Goal: Use online tool/utility

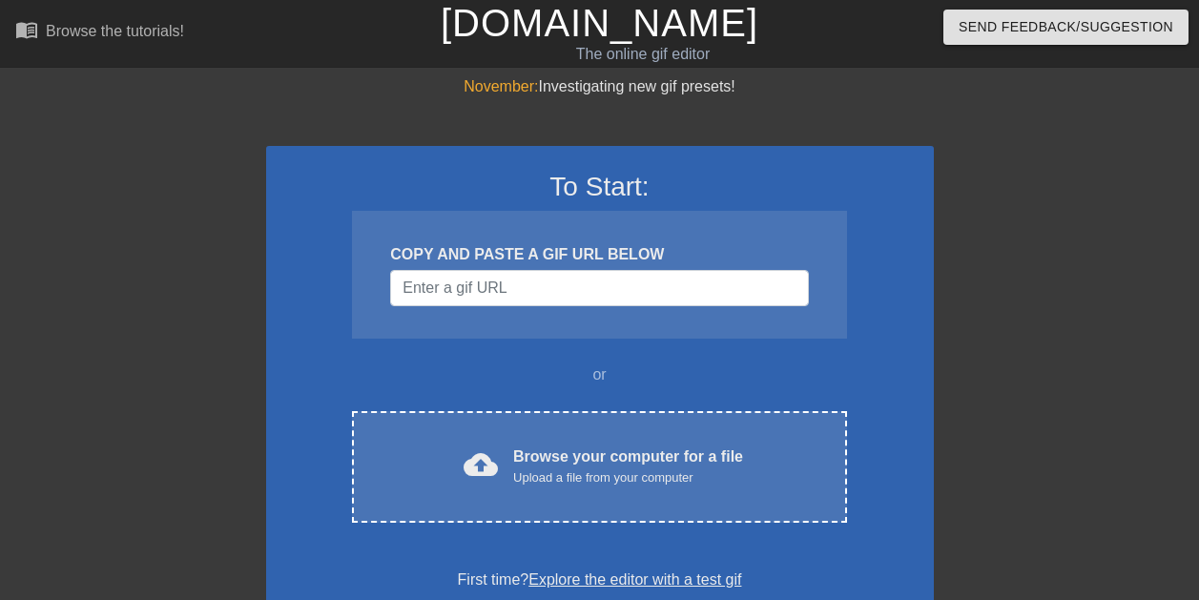
scroll to position [69, 0]
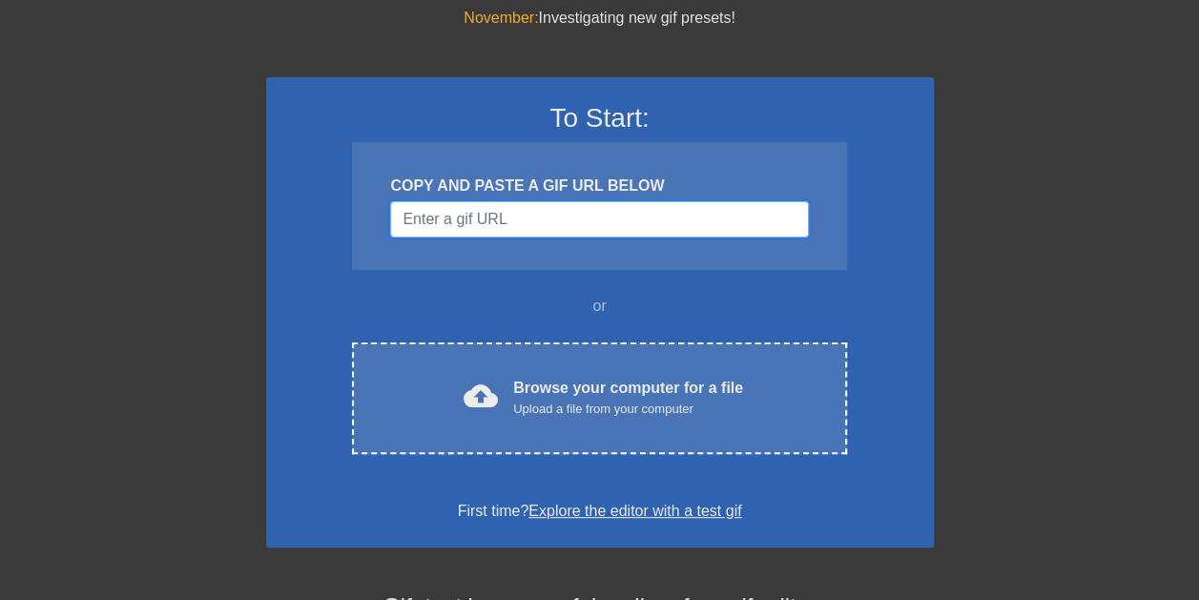
click at [494, 217] on input "Username" at bounding box center [599, 219] width 418 height 36
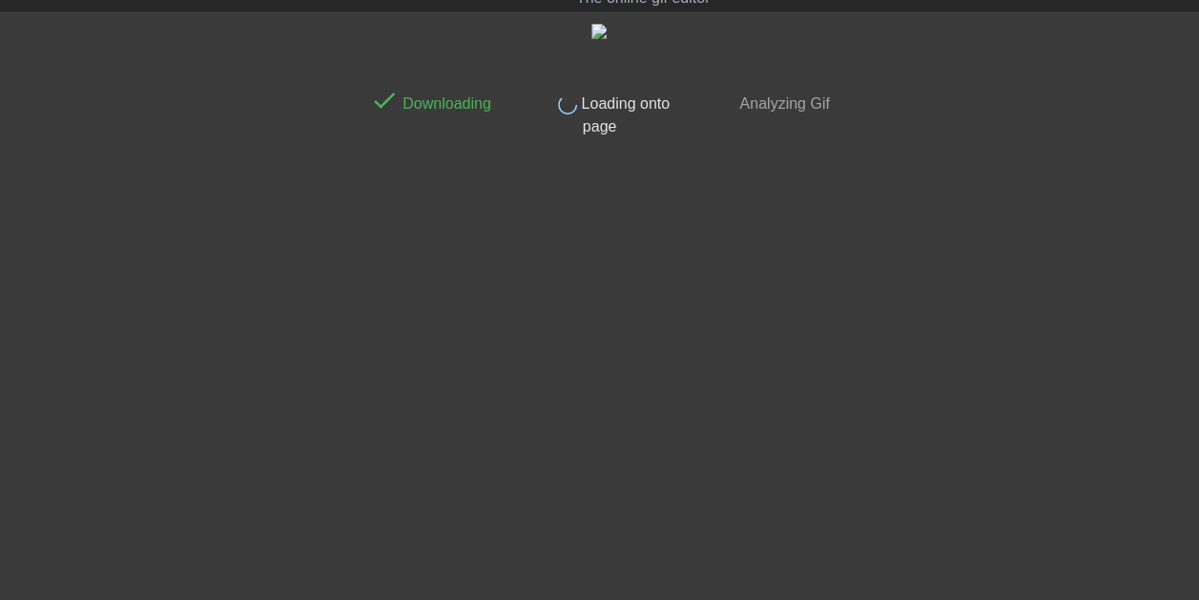
scroll to position [0, 0]
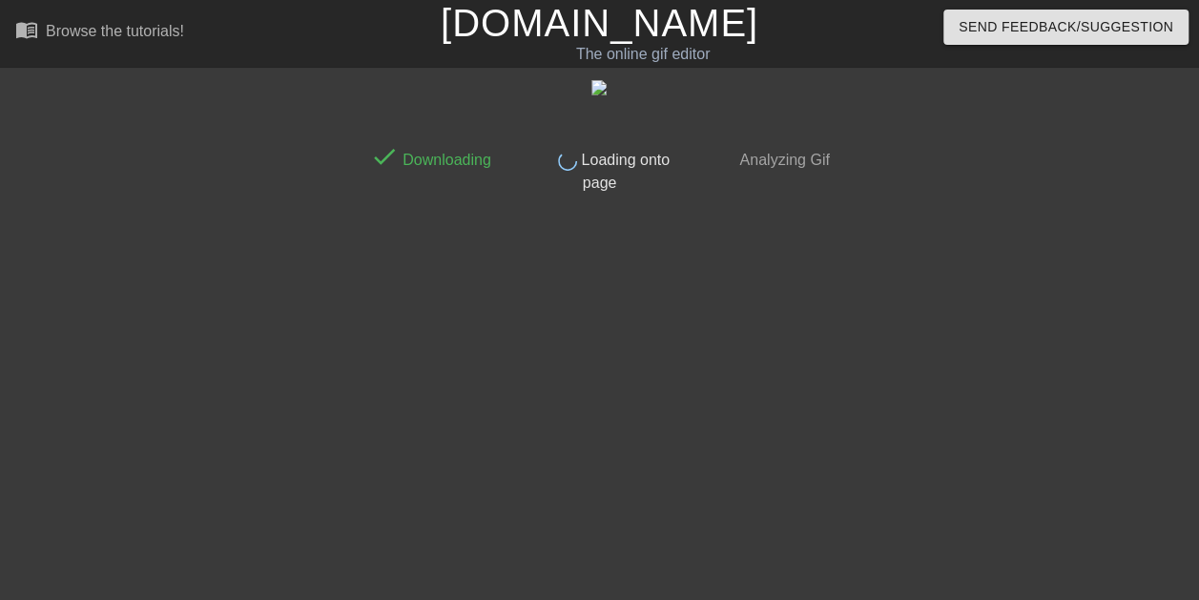
click at [530, 28] on link "[DOMAIN_NAME]" at bounding box center [600, 23] width 318 height 42
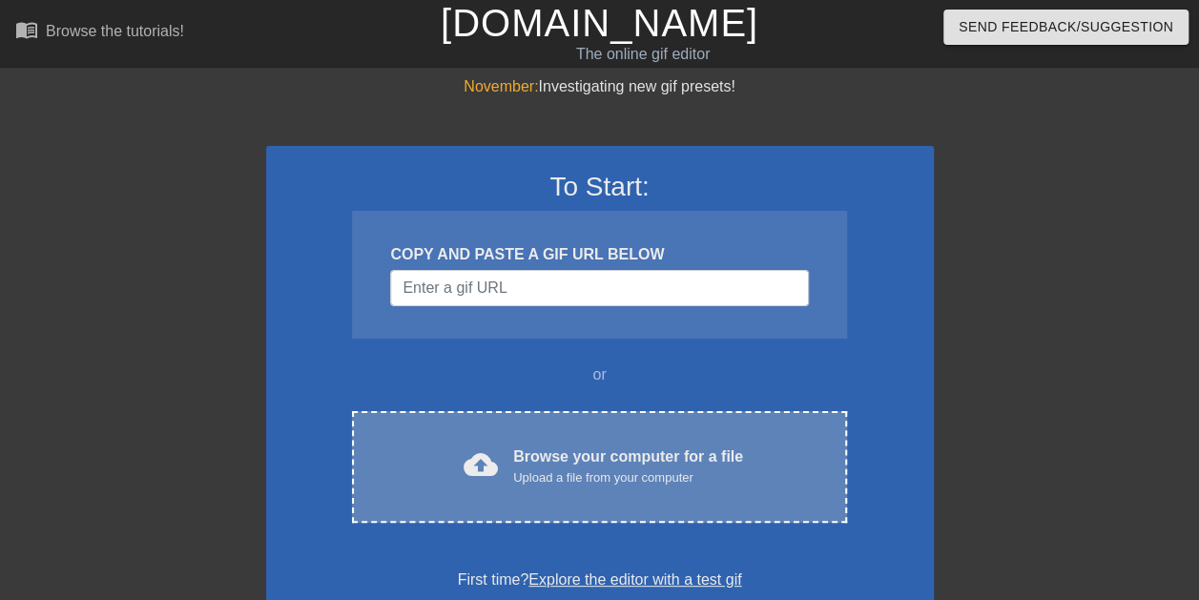
click at [607, 443] on div "cloud_upload Browse your computer for a file Upload a file from your computer C…" at bounding box center [599, 467] width 494 height 112
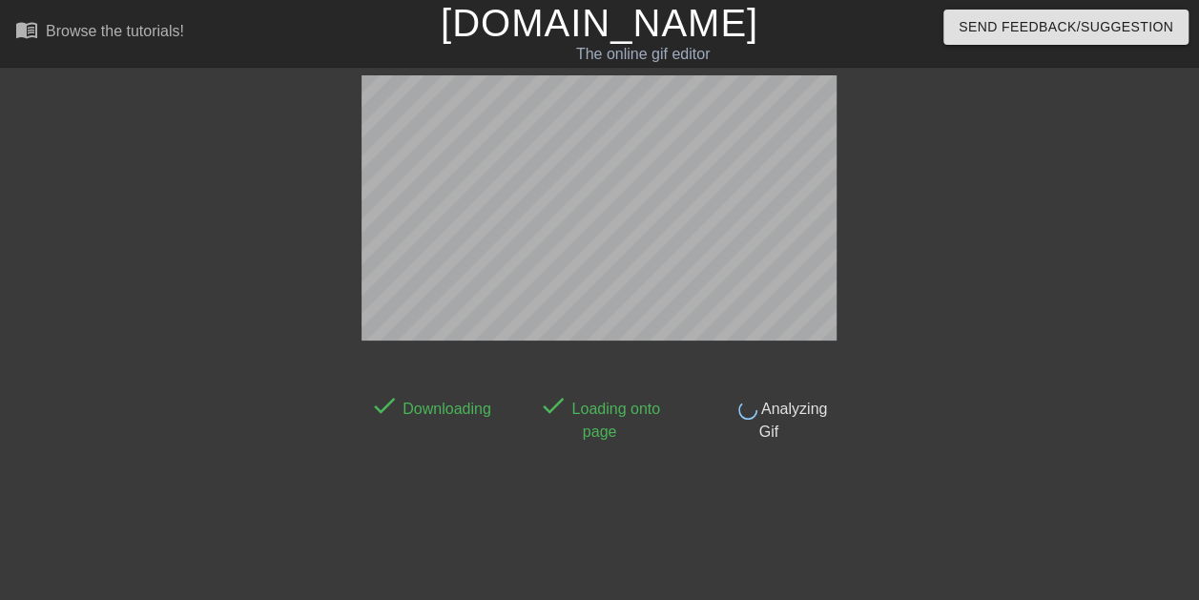
scroll to position [47, 0]
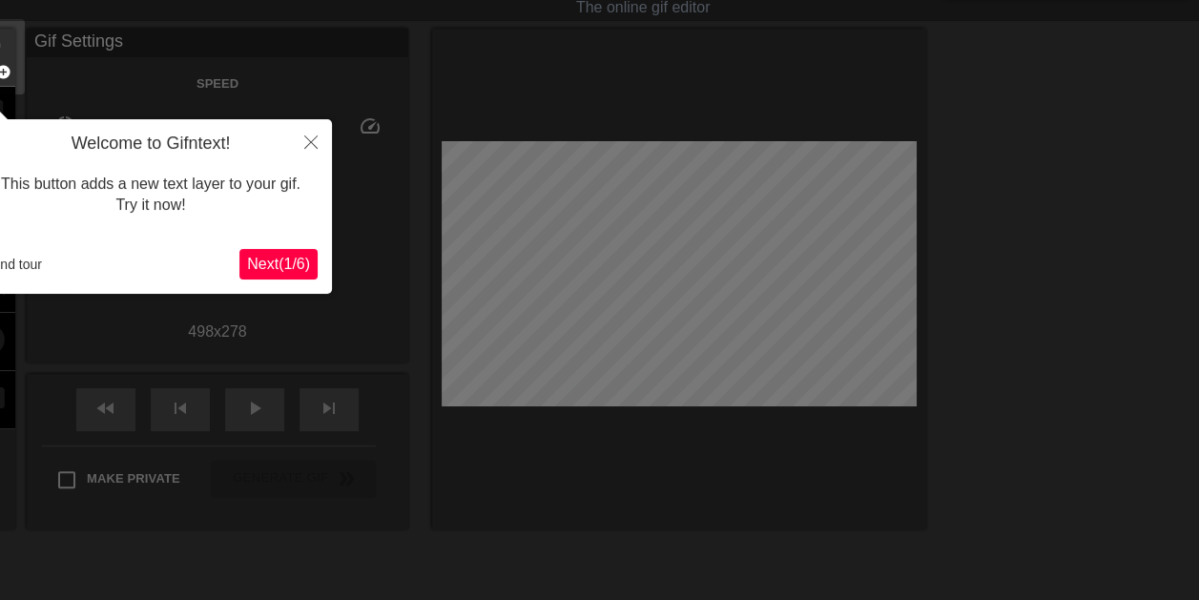
click at [277, 259] on span "Next ( 1 / 6 )" at bounding box center [278, 264] width 63 height 16
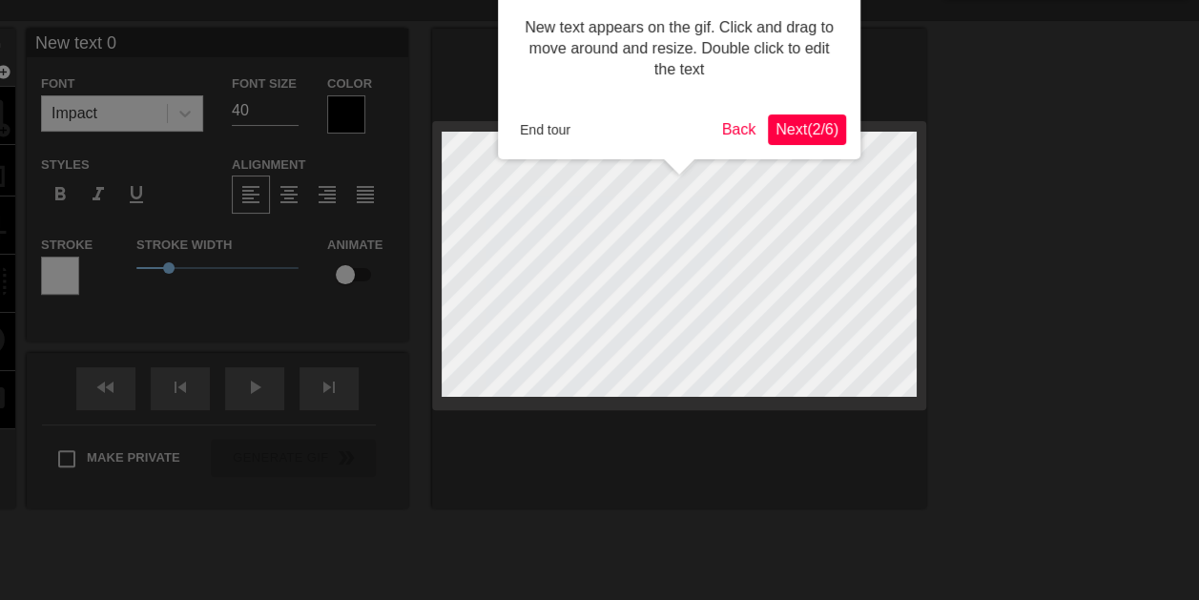
scroll to position [0, 0]
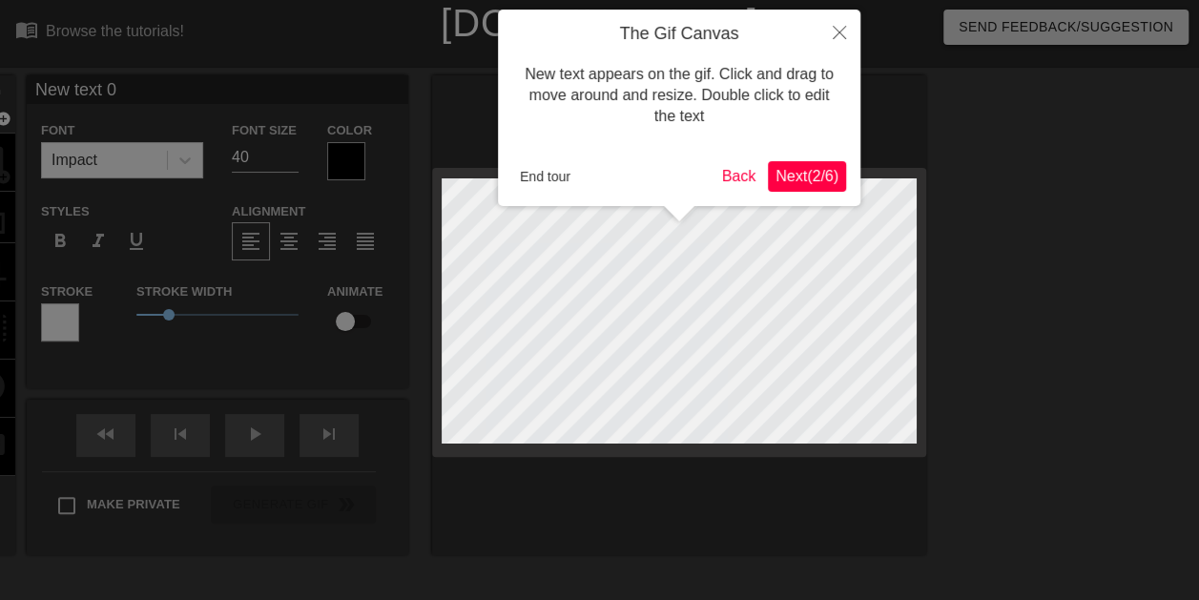
click at [791, 179] on span "Next ( 2 / 6 )" at bounding box center [806, 176] width 63 height 16
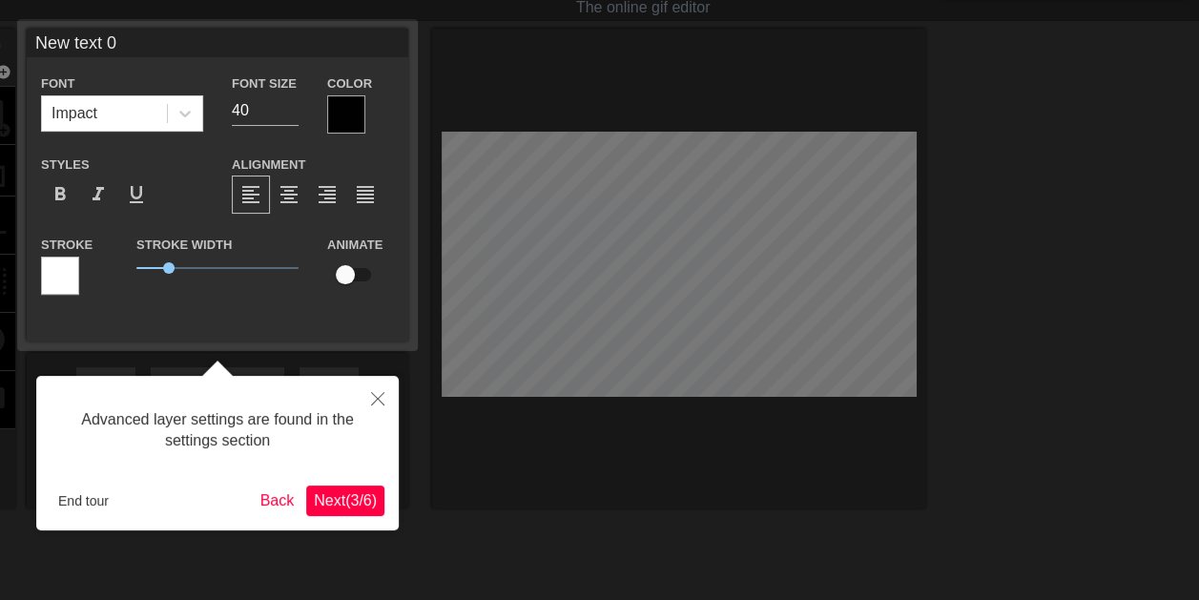
click at [336, 494] on span "Next ( 3 / 6 )" at bounding box center [345, 500] width 63 height 16
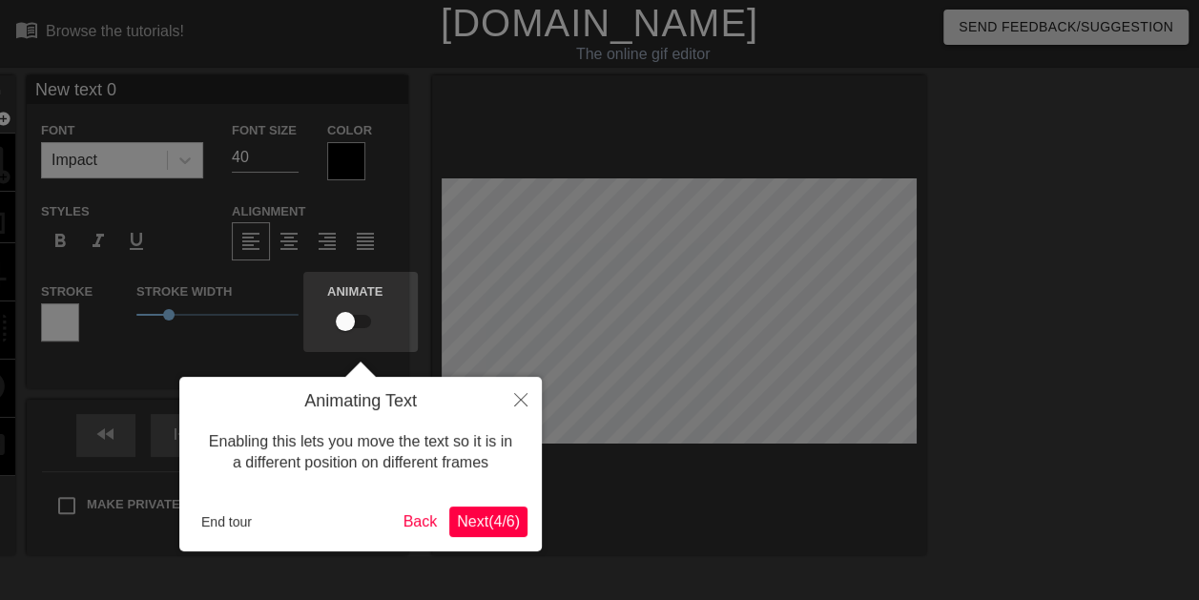
click at [496, 502] on div "Animating Text Enabling this lets you move the text so it is in a different pos…" at bounding box center [360, 464] width 362 height 175
click at [497, 525] on span "Next ( 4 / 6 )" at bounding box center [488, 521] width 63 height 16
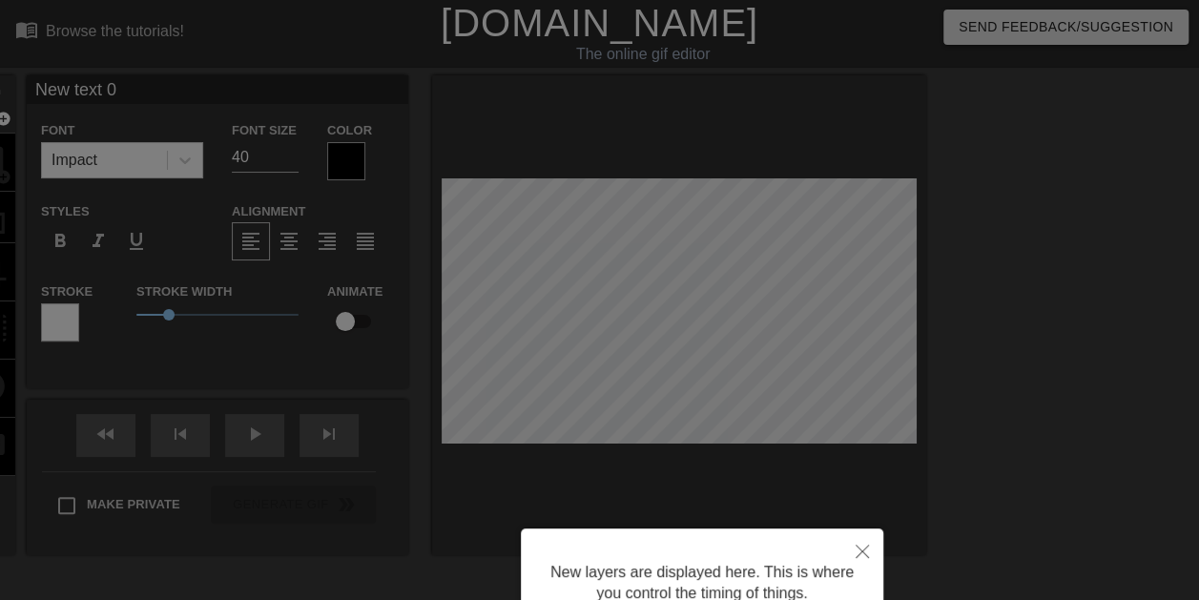
scroll to position [177, 0]
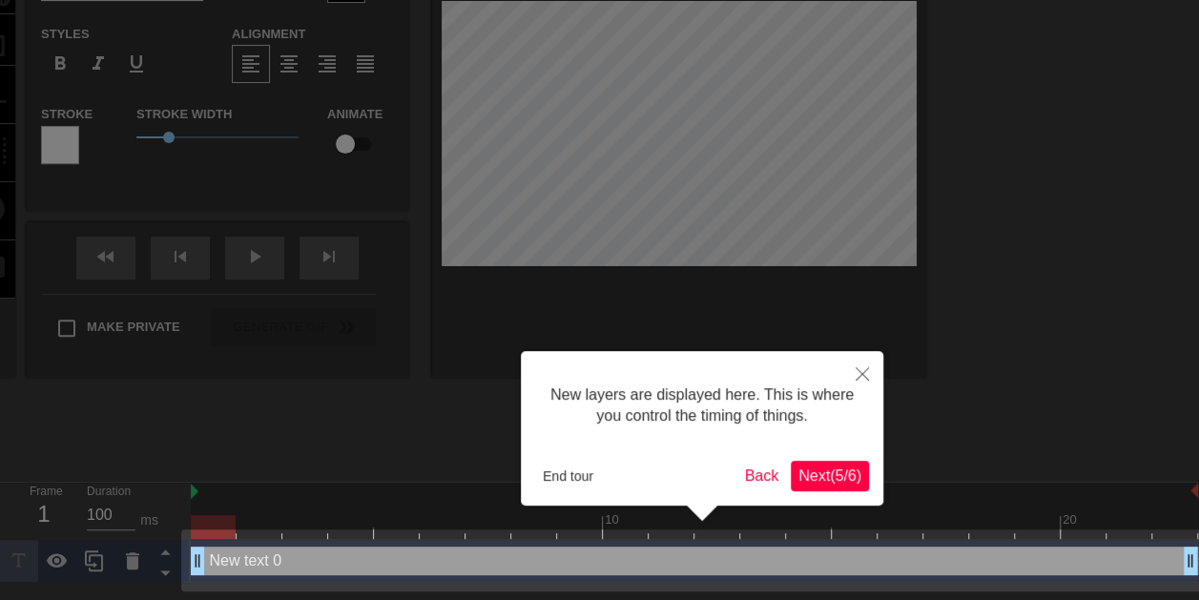
click at [811, 467] on span "Next ( 5 / 6 )" at bounding box center [829, 475] width 63 height 16
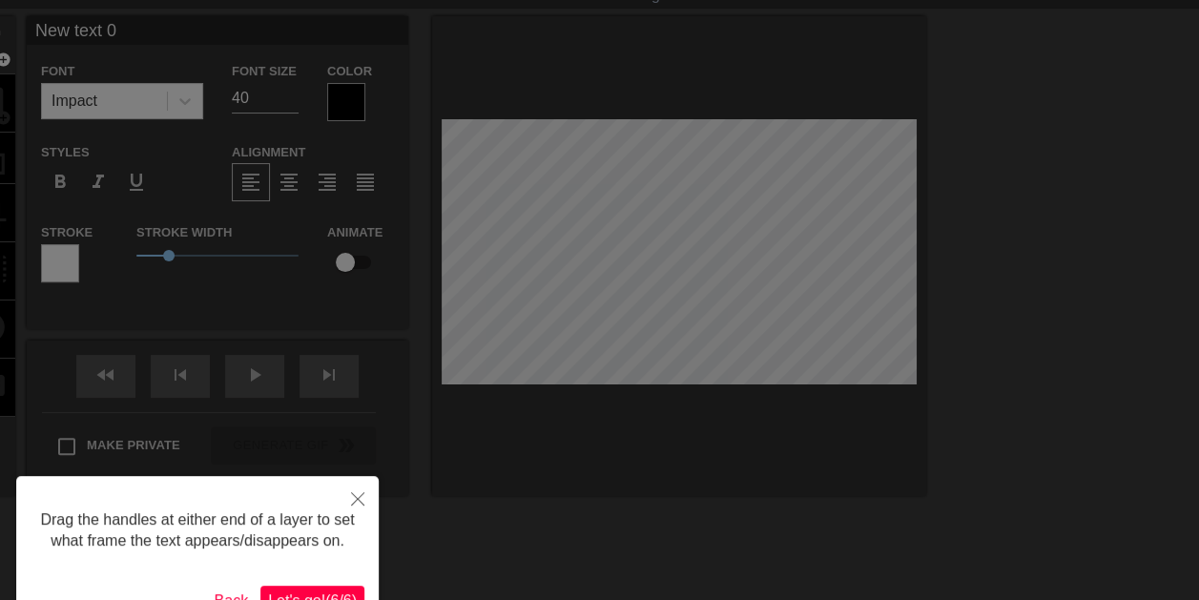
scroll to position [0, 0]
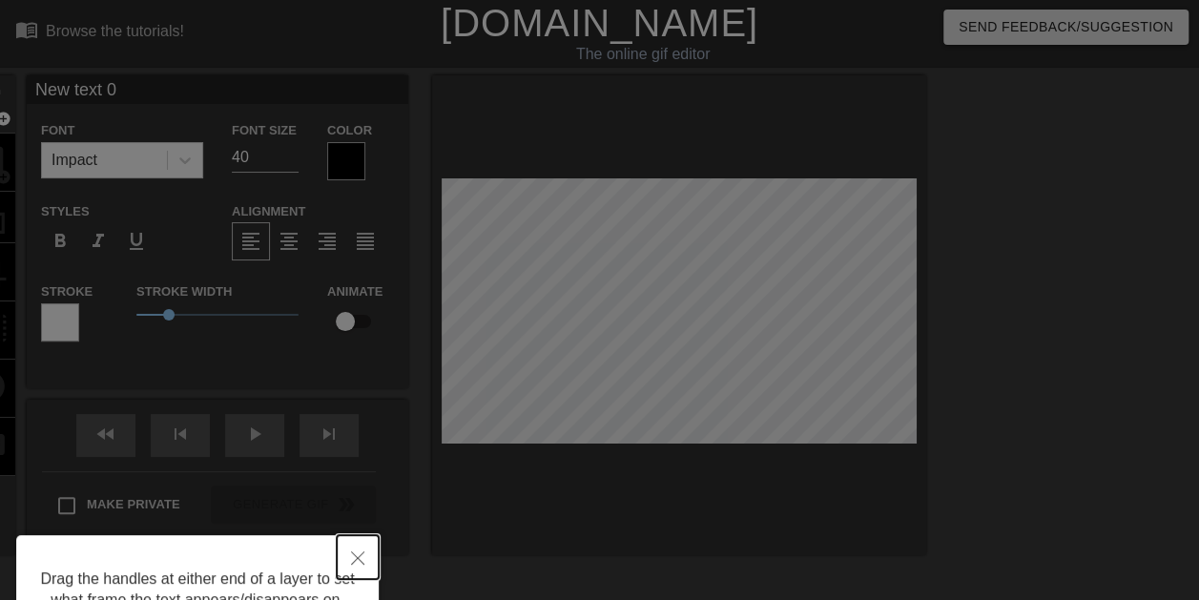
click at [359, 553] on icon "Close" at bounding box center [357, 557] width 13 height 13
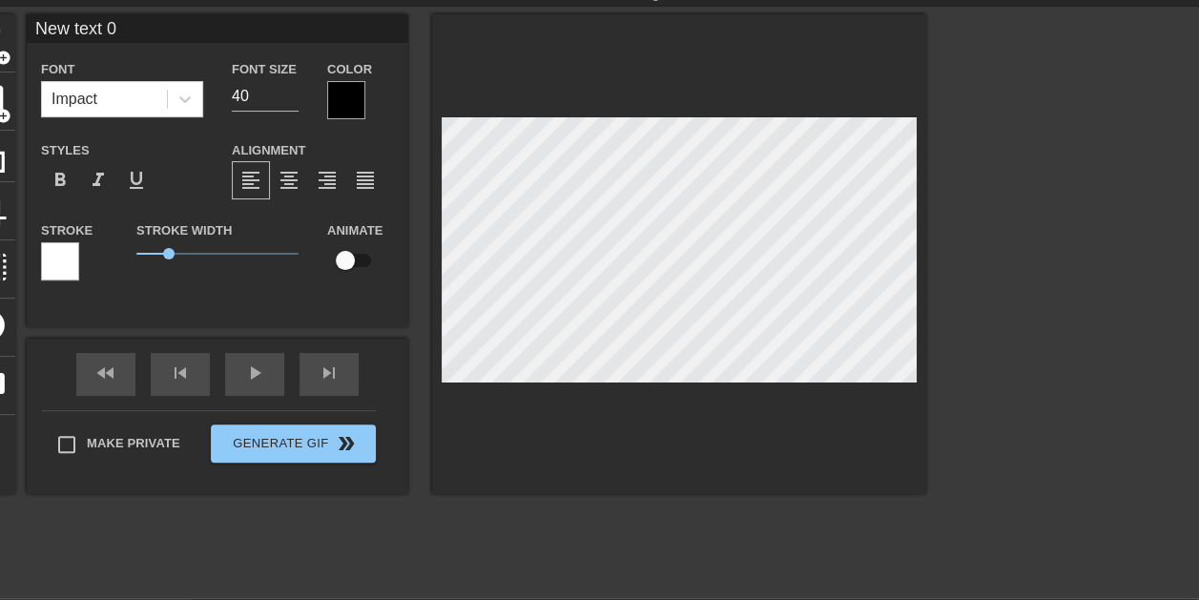
scroll to position [57, 0]
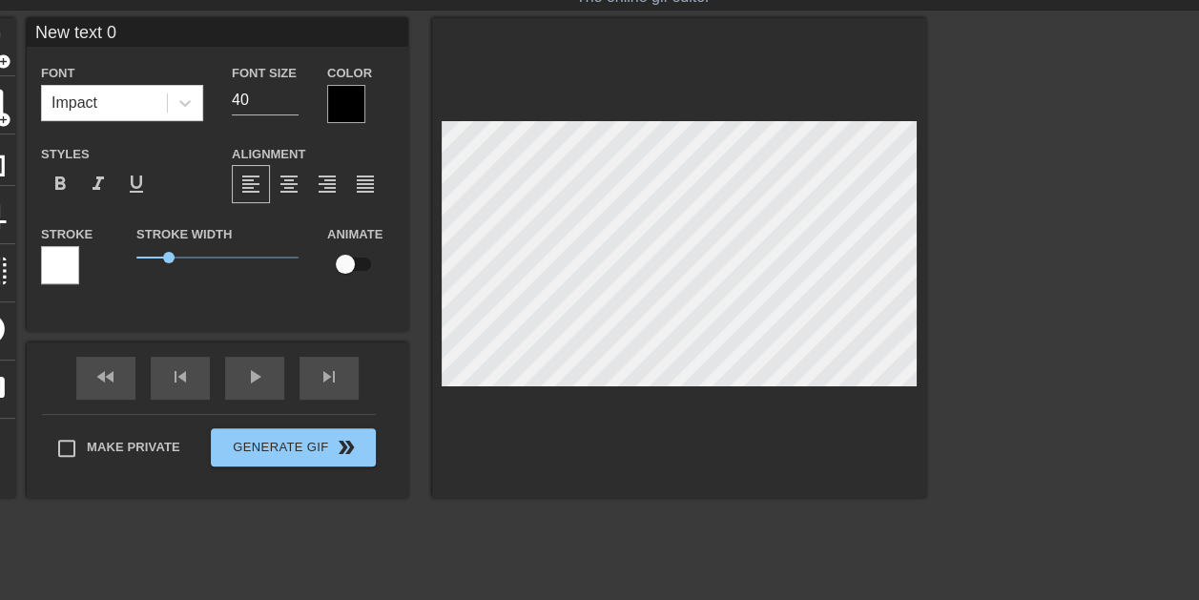
click at [340, 108] on div at bounding box center [346, 104] width 38 height 38
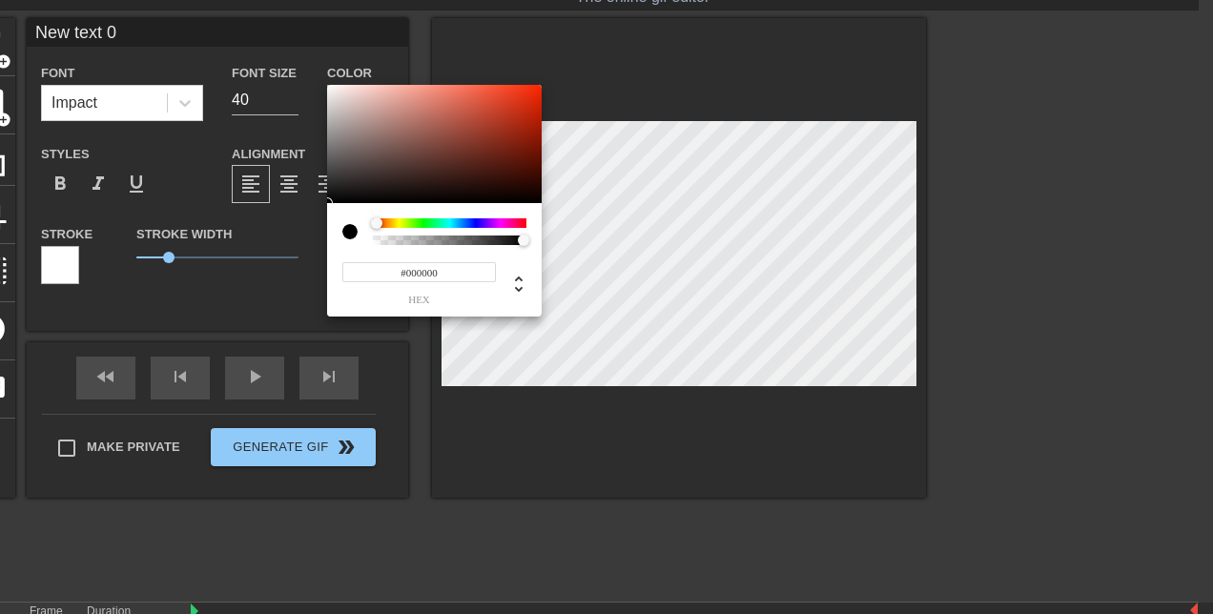
drag, startPoint x: 371, startPoint y: 221, endPoint x: 338, endPoint y: 216, distance: 33.7
click at [338, 216] on div "#000000 hex" at bounding box center [434, 259] width 215 height 113
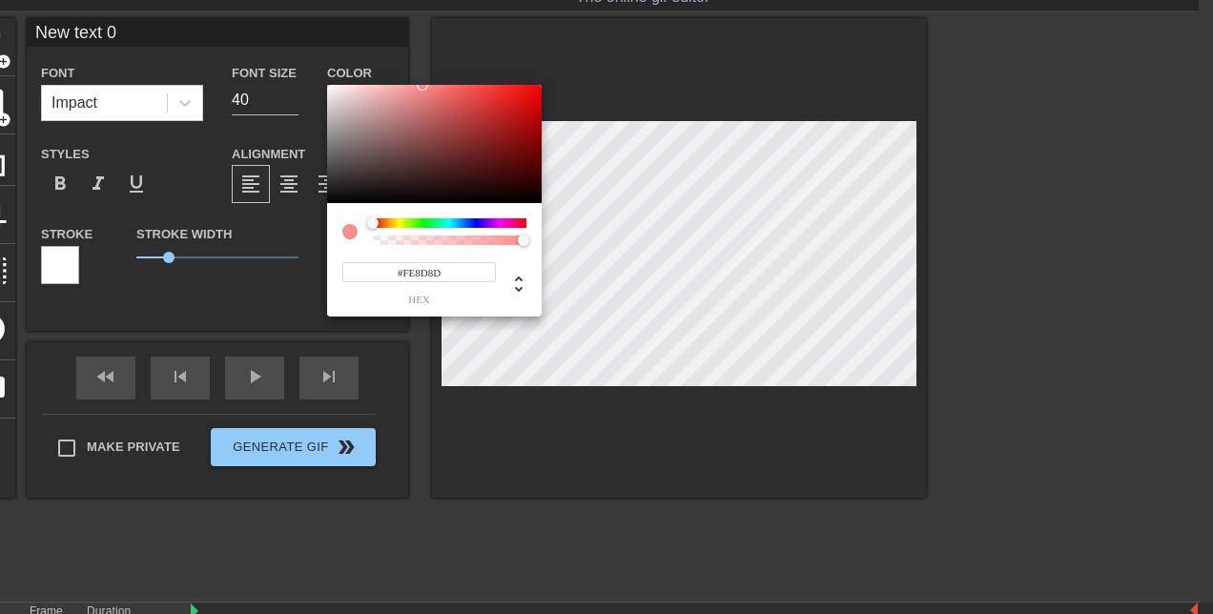
click at [328, 86] on div at bounding box center [434, 144] width 215 height 118
type input "#FFFFFF"
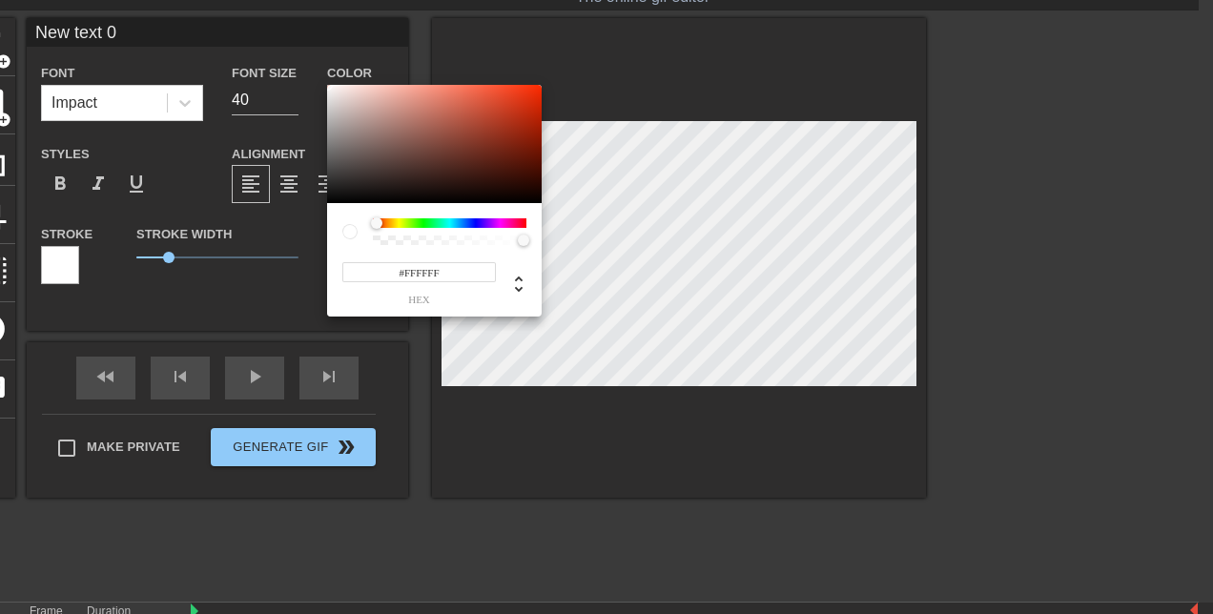
drag, startPoint x: 379, startPoint y: 113, endPoint x: 317, endPoint y: 76, distance: 71.8
click at [317, 76] on div "#FFFFFF hex" at bounding box center [606, 307] width 1213 height 614
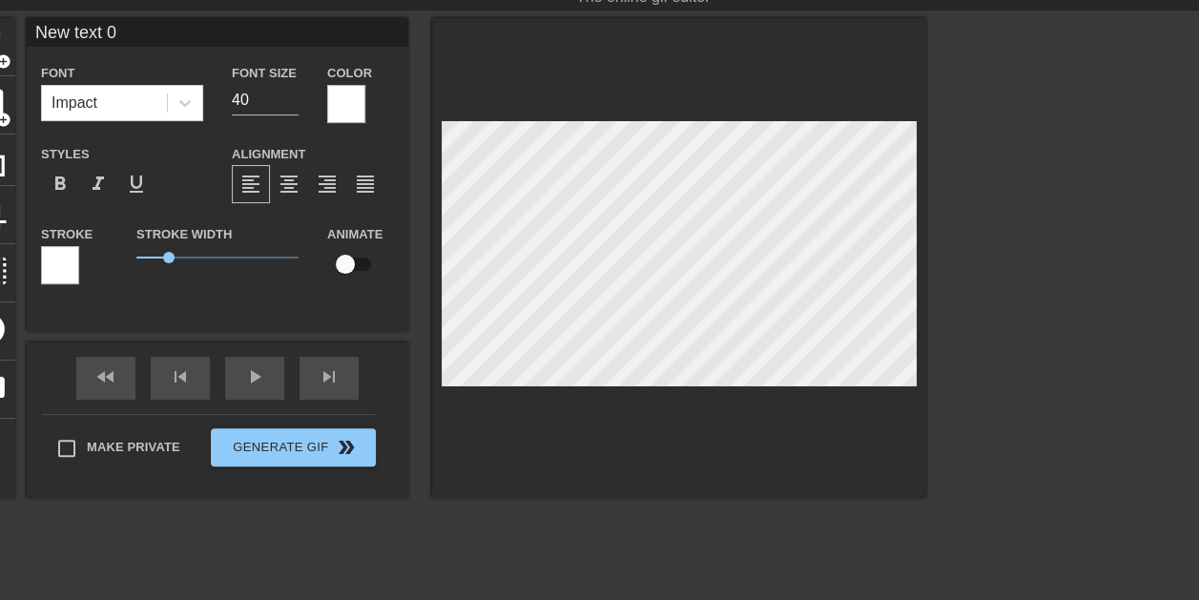
click at [70, 265] on div at bounding box center [60, 265] width 38 height 38
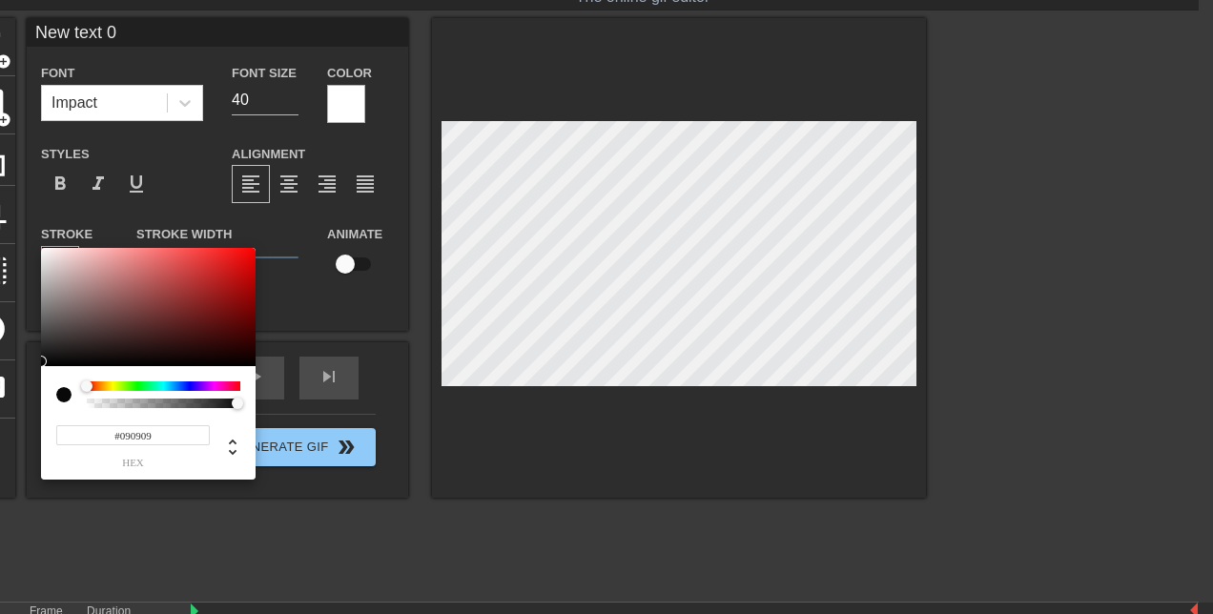
type input "#000000"
drag, startPoint x: 86, startPoint y: 319, endPoint x: 13, endPoint y: 382, distance: 96.6
click at [13, 382] on div "#000000 hex" at bounding box center [606, 307] width 1213 height 614
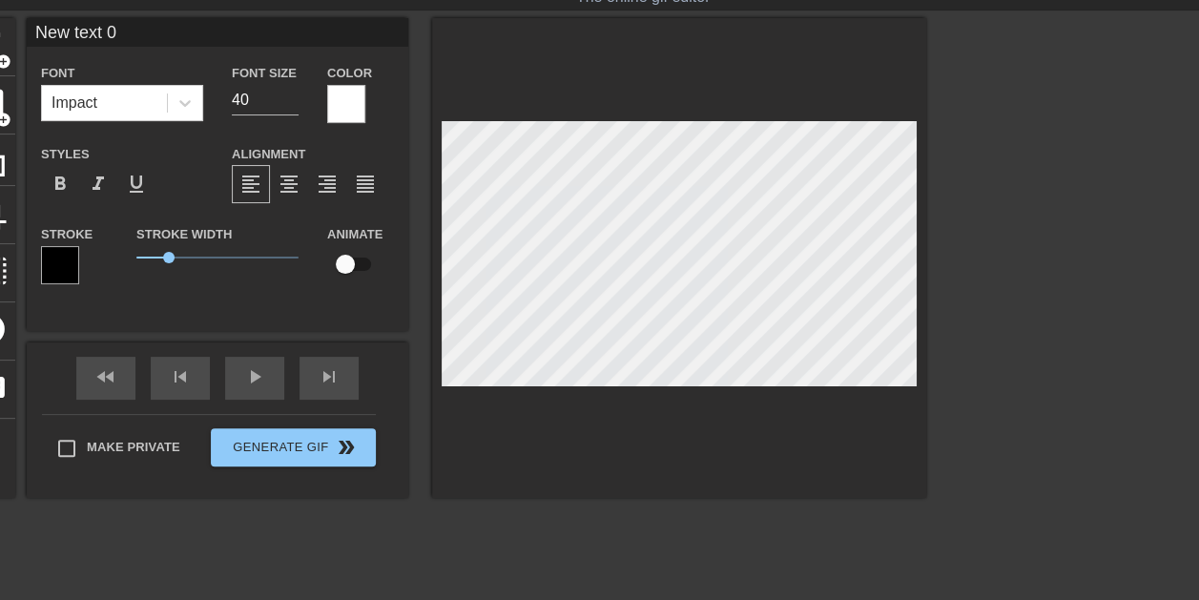
scroll to position [2, 2]
type input "E"
type textarea "E"
type input "Es"
type textarea "Es"
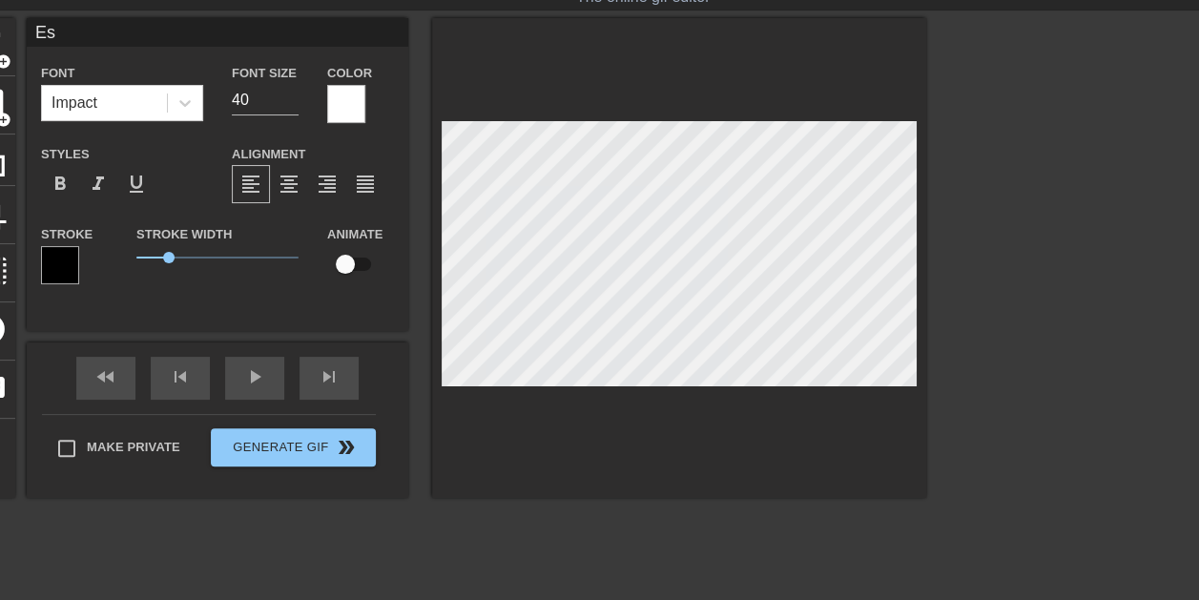
type input "E"
type textarea "E"
type input "Es"
type textarea "Es"
type input "Esa"
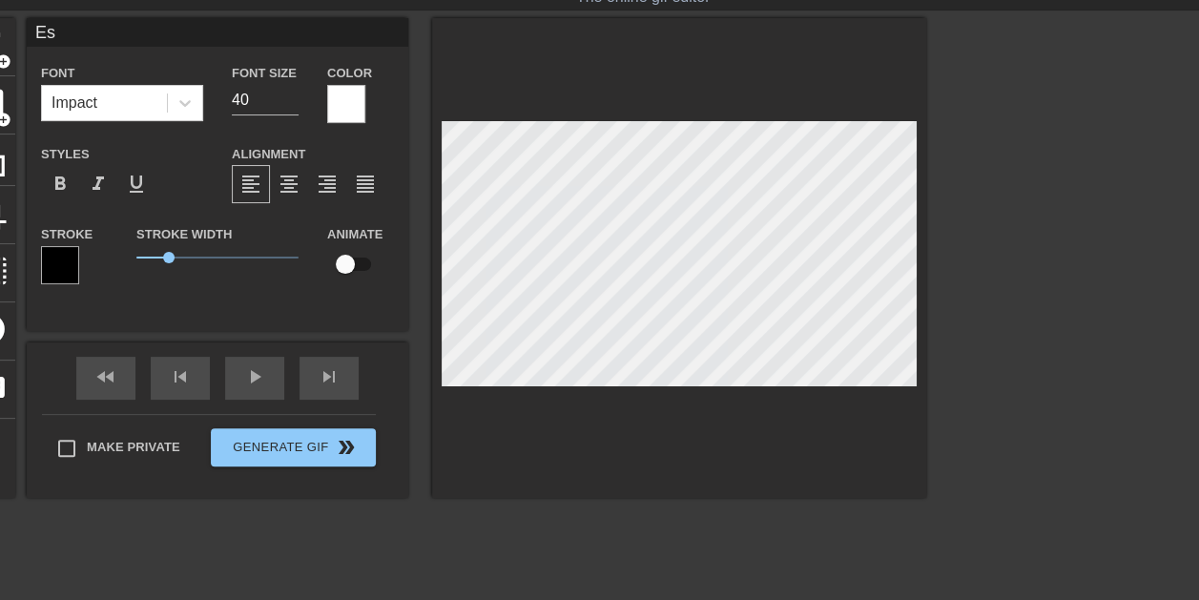
type textarea "Esa"
type input "Es"
type textarea "Es"
type input "E"
type textarea "E"
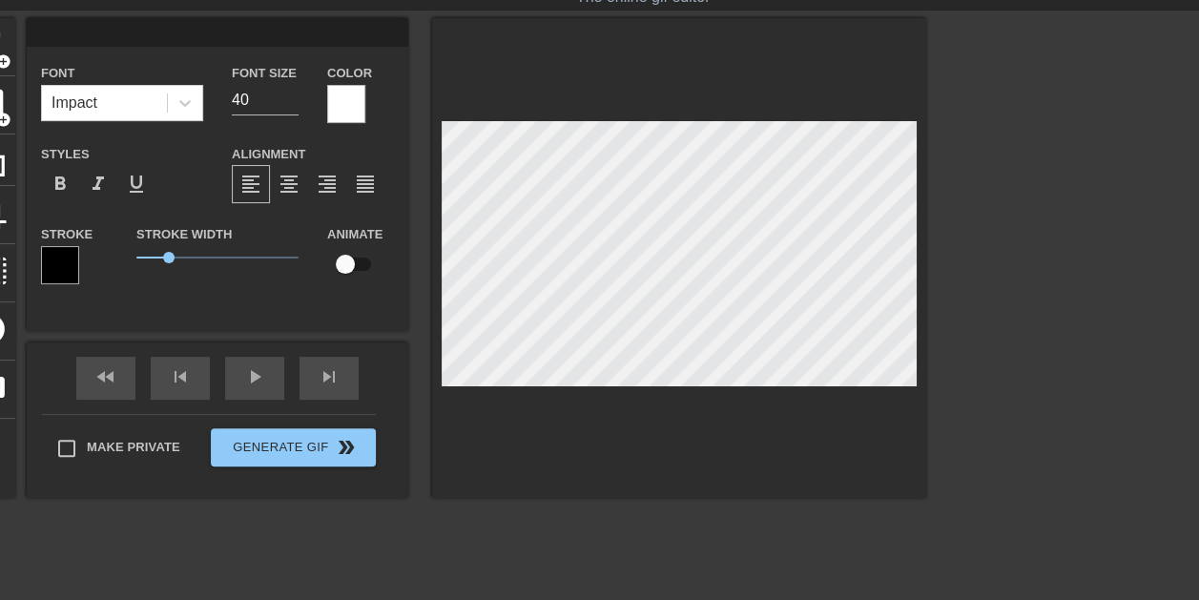
type input "P"
type textarea "P"
type input "PE"
type textarea "PE"
type input "PES"
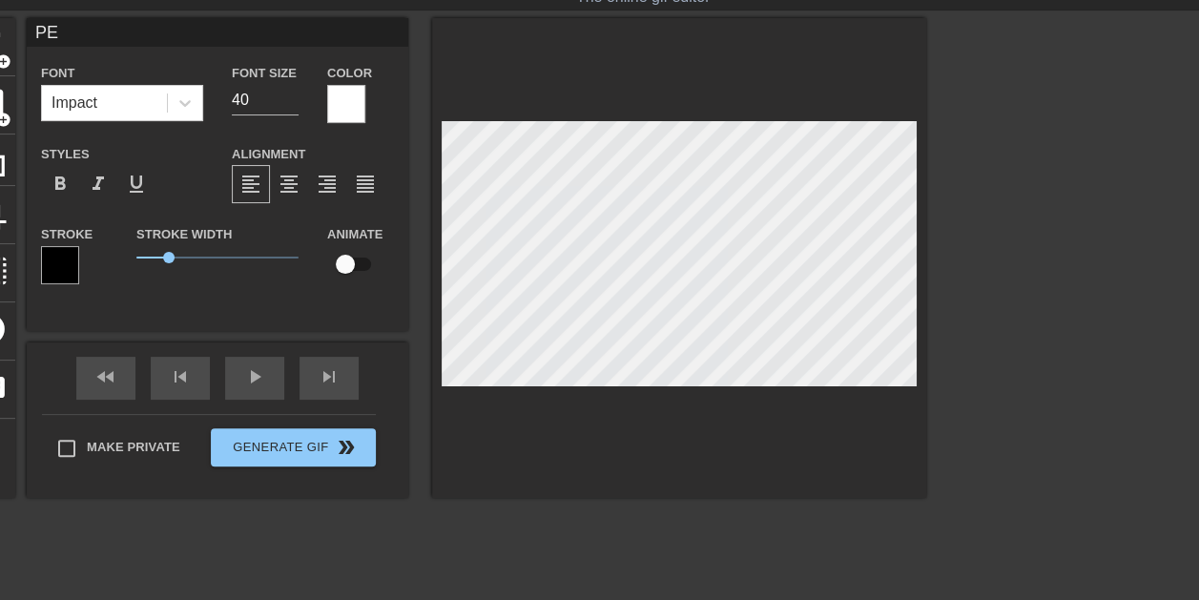
type textarea "PES"
type input "PESU"
type textarea "PESU"
click at [97, 180] on span "format_italic" at bounding box center [98, 184] width 23 height 23
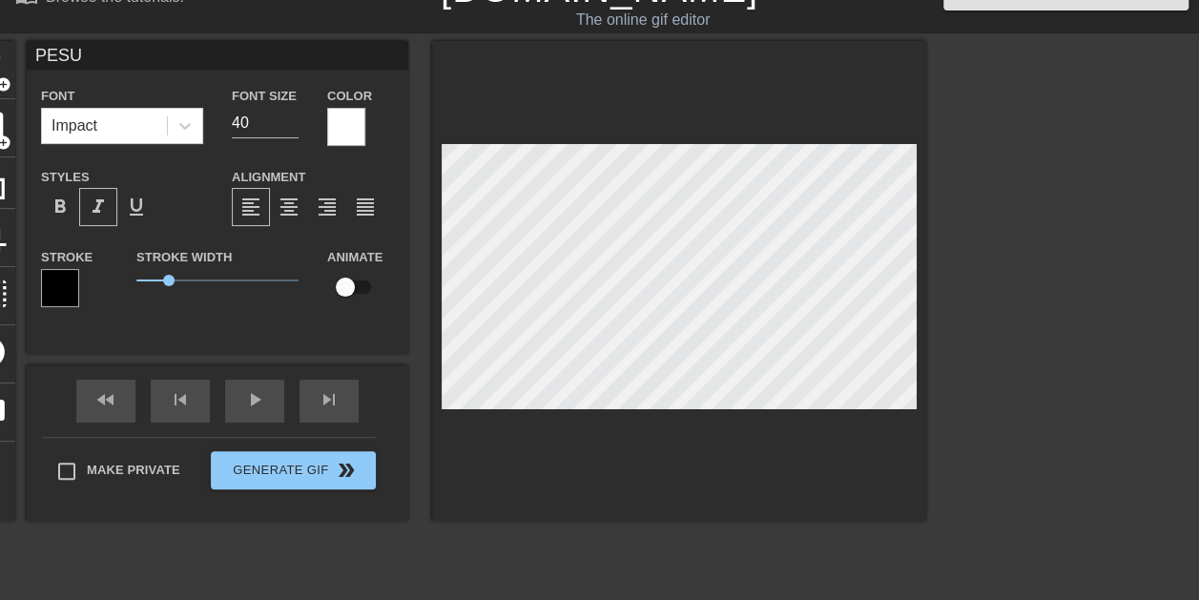
scroll to position [0, 0]
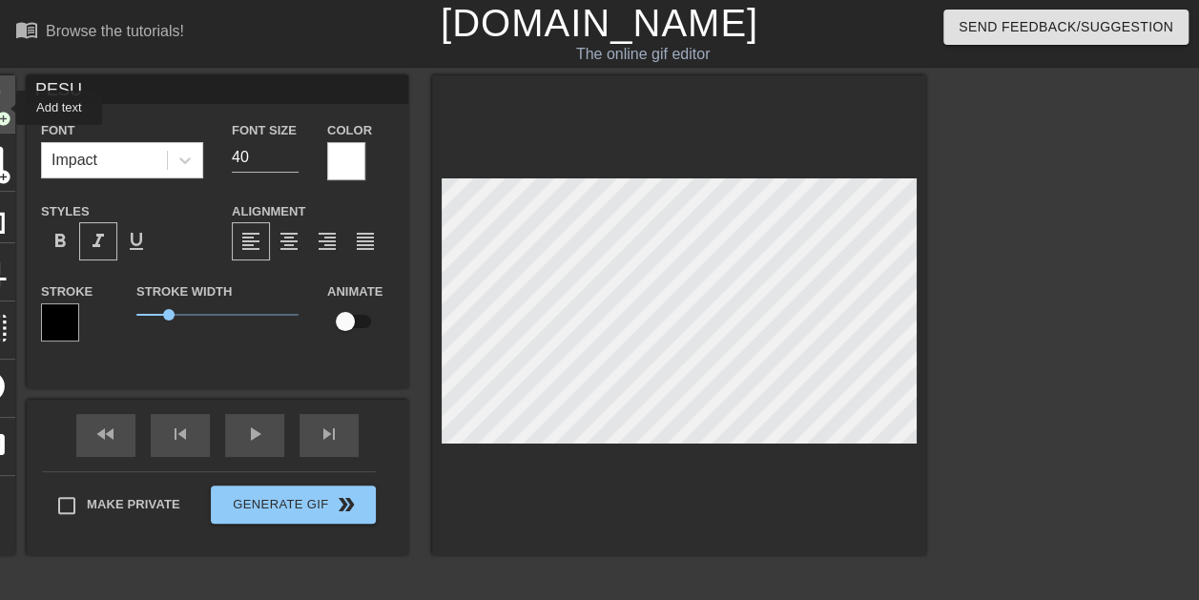
type input "New text 2"
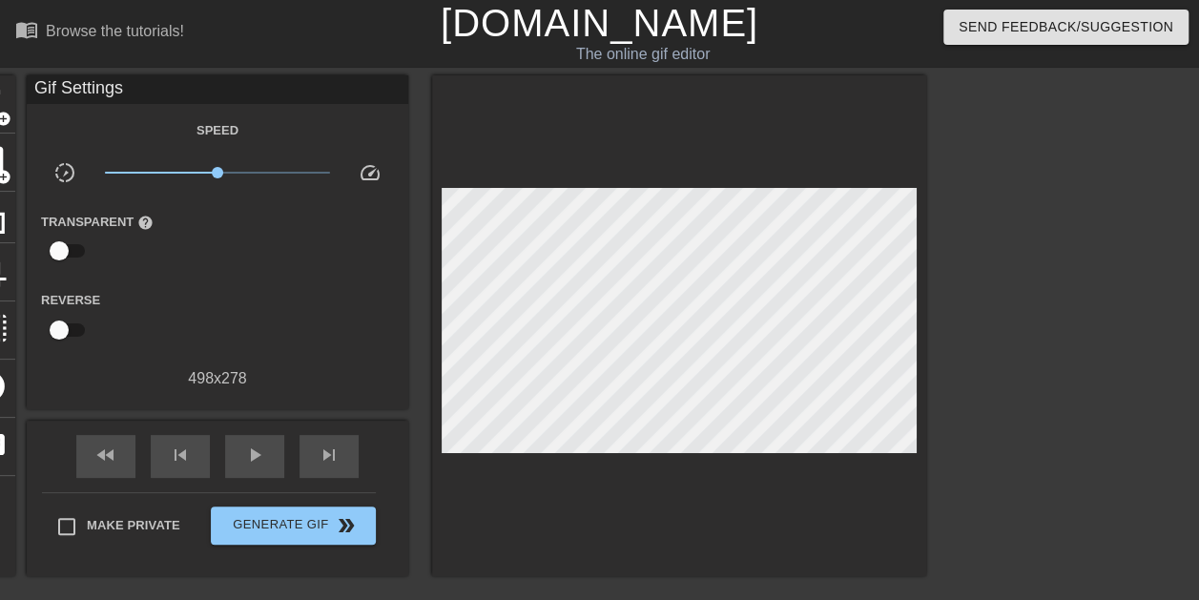
click at [16, 174] on div "title add_circle image add_circle crop photo_size_select_large help keyboard Gi…" at bounding box center [445, 325] width 962 height 501
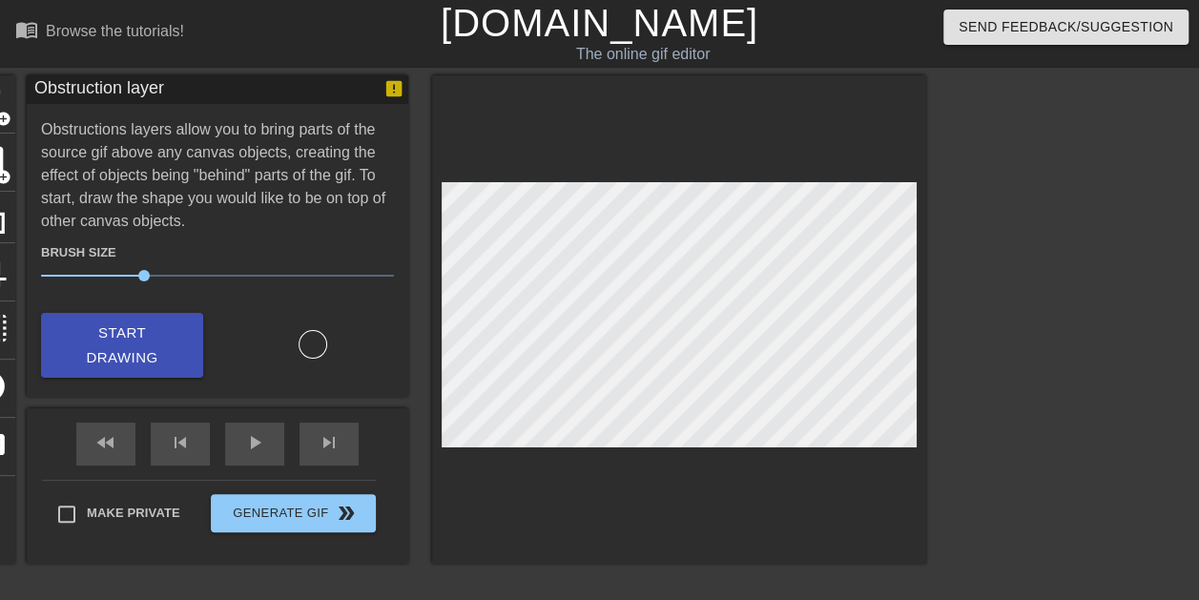
click at [729, 165] on div at bounding box center [679, 319] width 494 height 488
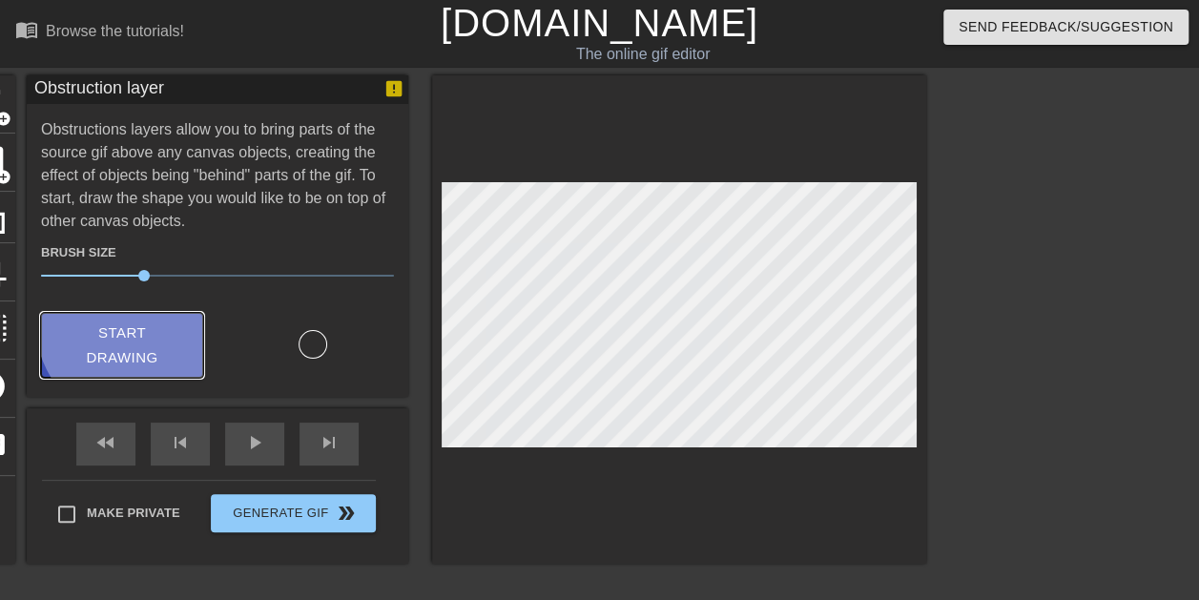
click at [144, 320] on span "Start Drawing" at bounding box center [122, 345] width 116 height 51
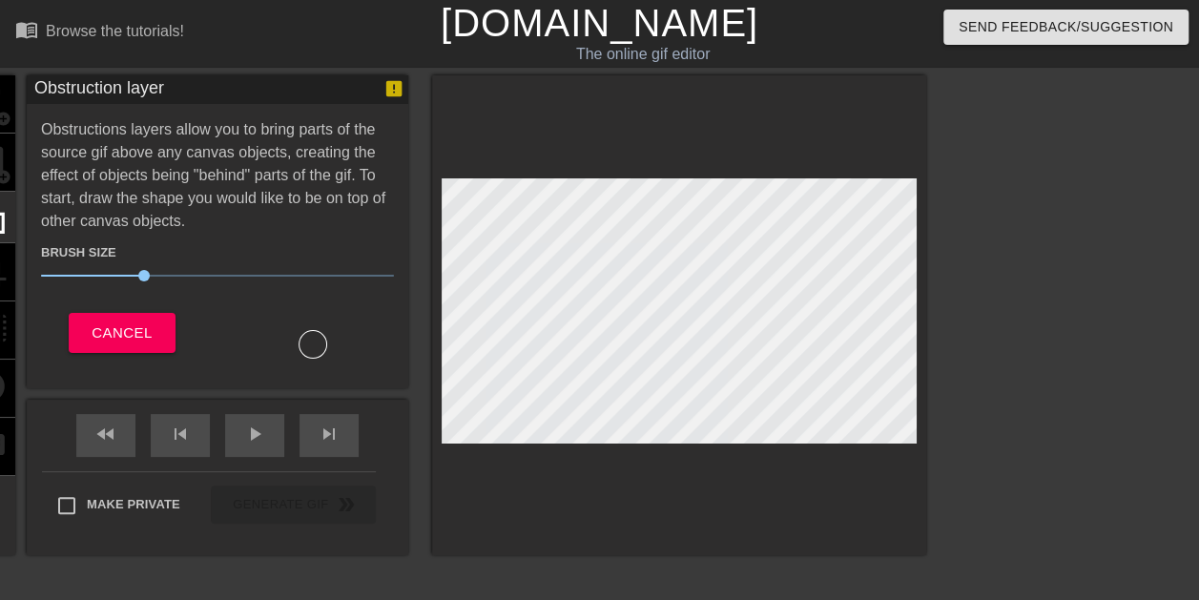
click at [312, 338] on div at bounding box center [313, 344] width 29 height 29
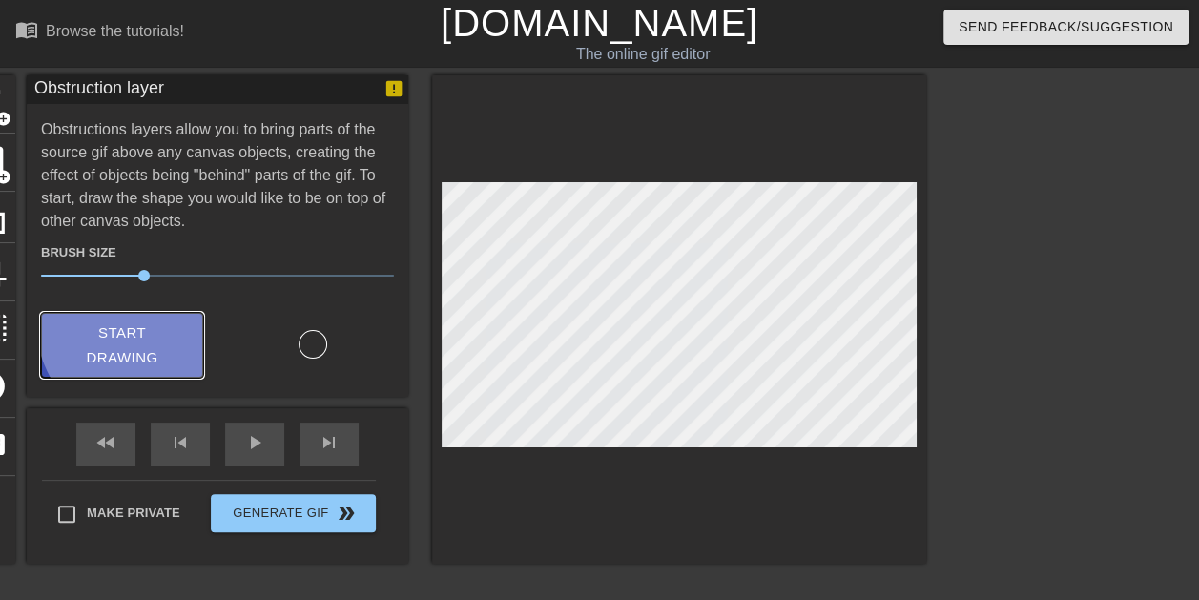
click at [170, 313] on button "Start Drawing" at bounding box center [122, 346] width 162 height 66
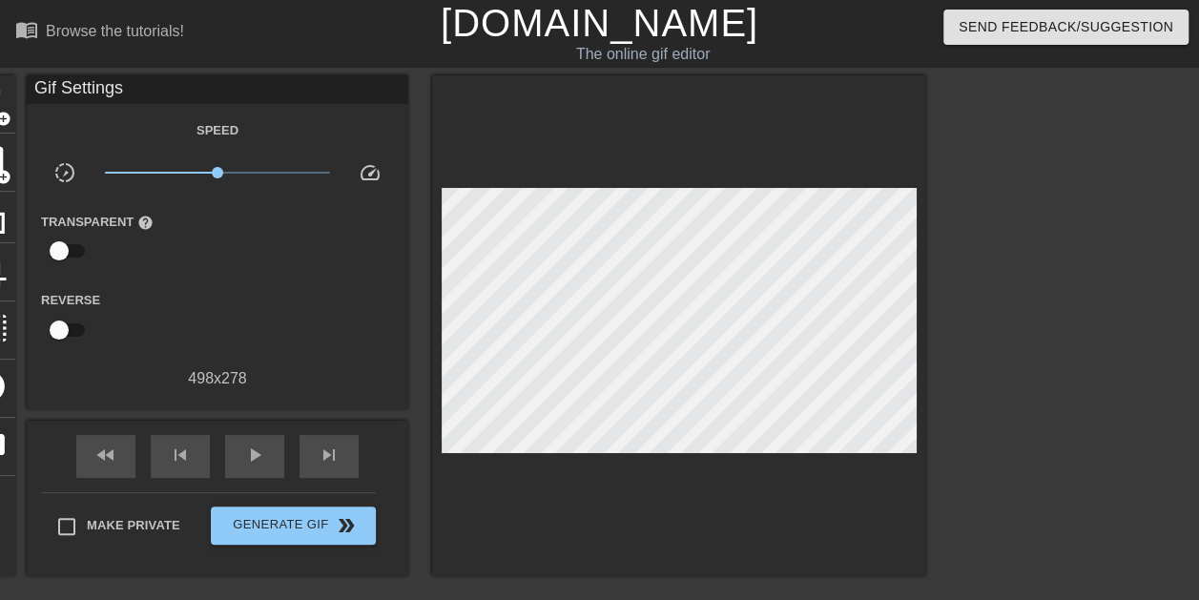
click at [545, 134] on div at bounding box center [679, 325] width 494 height 501
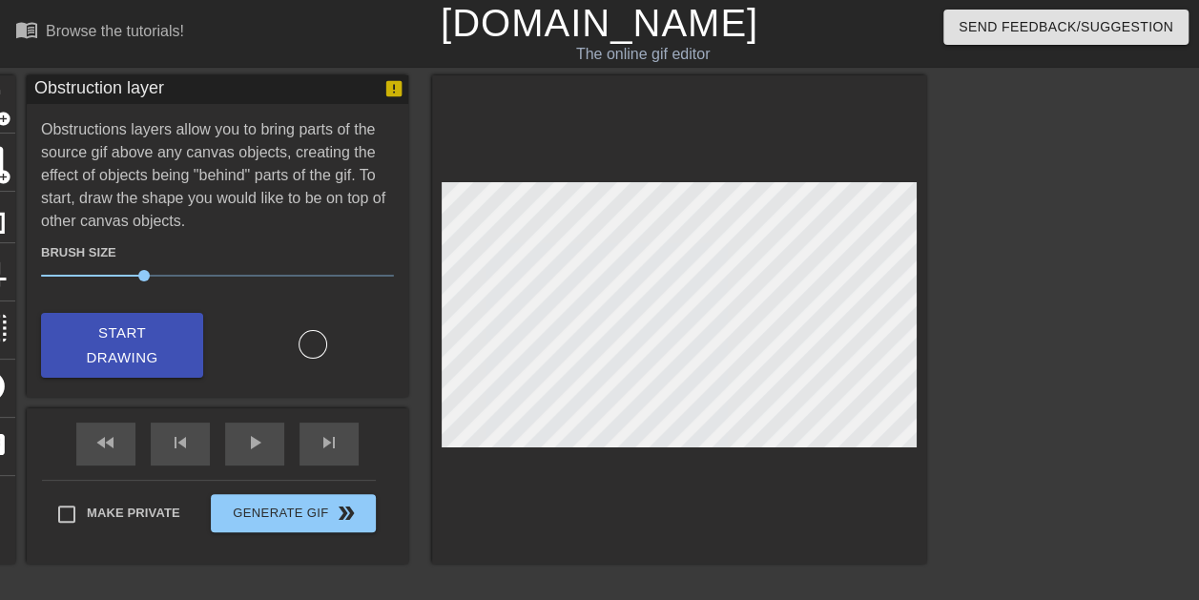
click at [610, 466] on div at bounding box center [679, 319] width 494 height 488
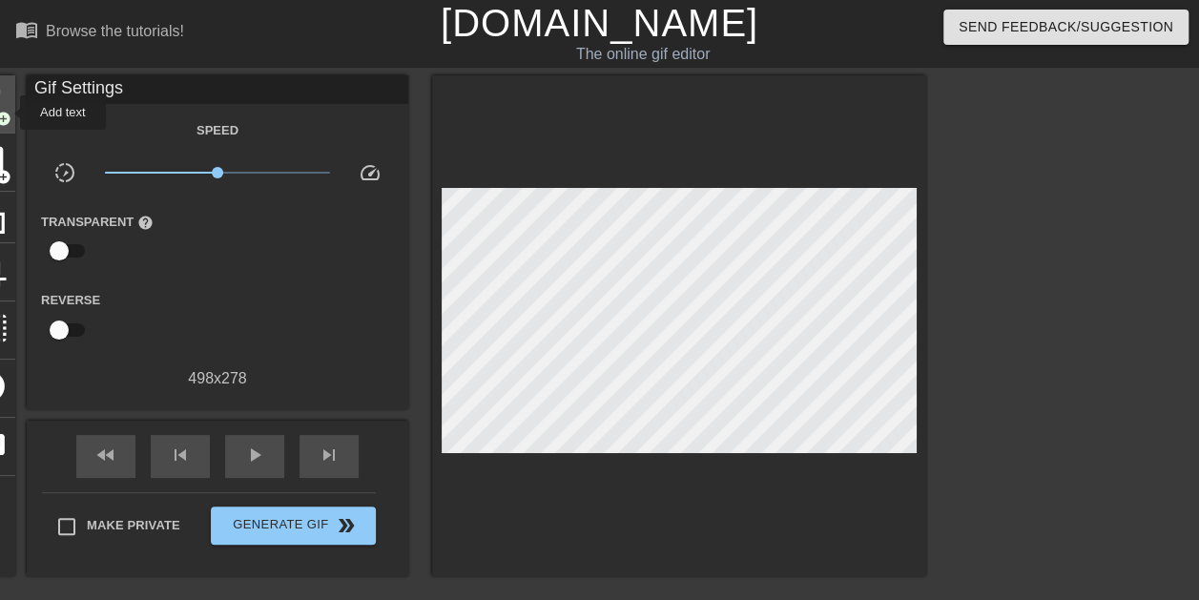
click at [8, 113] on span "add_circle" at bounding box center [3, 119] width 16 height 16
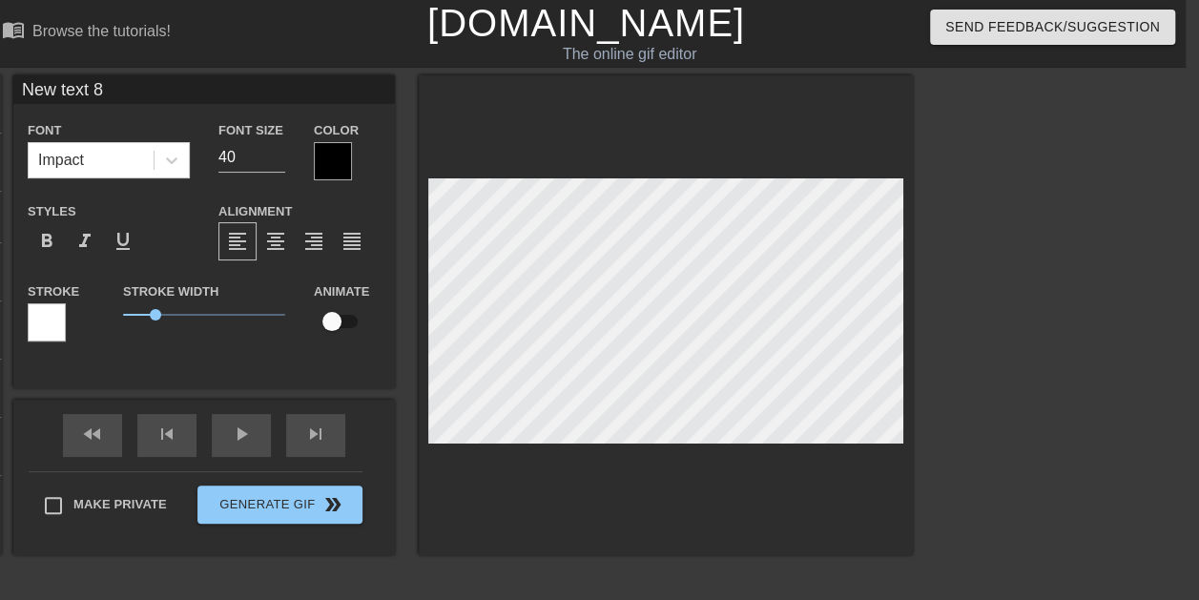
scroll to position [3, 2]
type input "Ne text 8"
type textarea "Ne text 8"
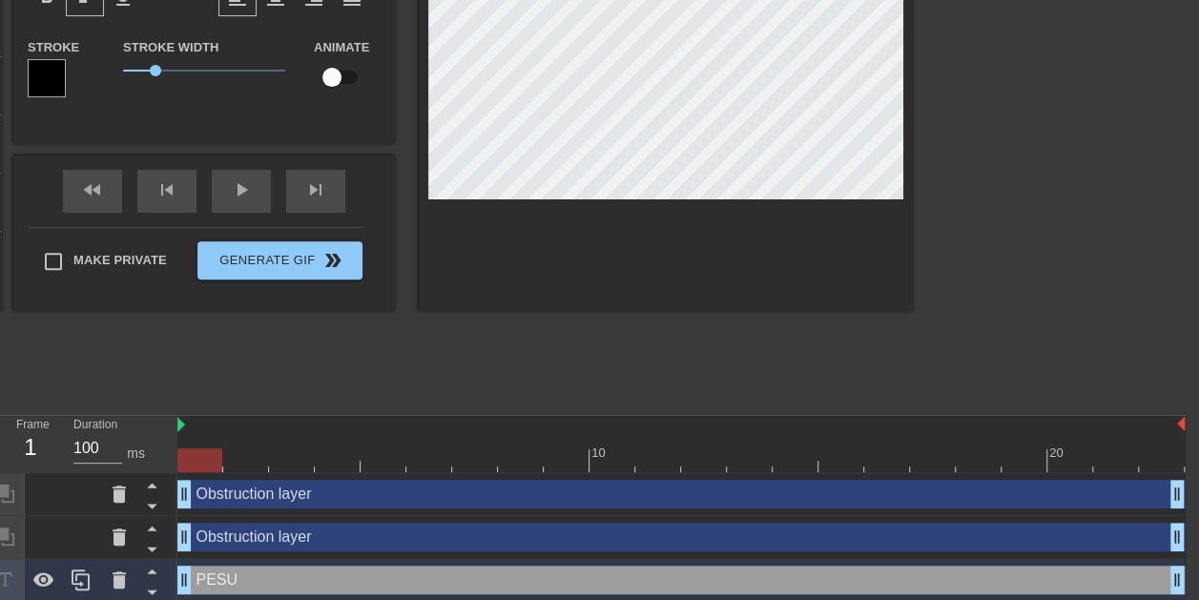
scroll to position [250, 13]
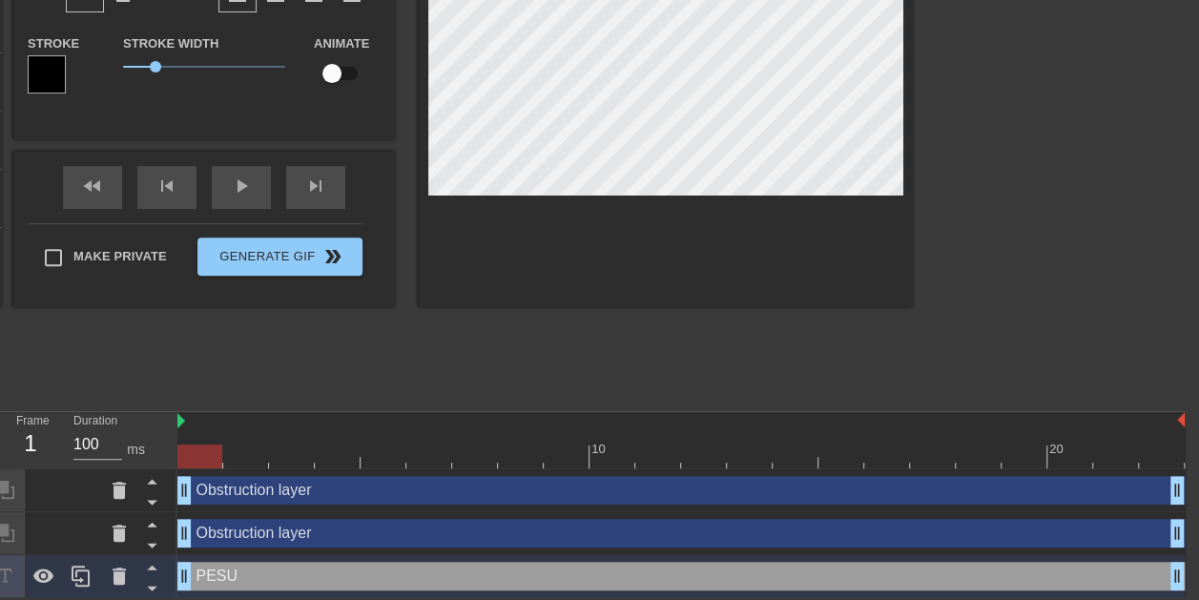
drag, startPoint x: 271, startPoint y: 578, endPoint x: 273, endPoint y: 486, distance: 91.6
click at [273, 486] on div "Obstruction layer drag_handle drag_handle Obstruction layer drag_handle drag_ha…" at bounding box center [681, 533] width 1008 height 129
click at [273, 486] on div "Obstruction layer drag_handle drag_handle" at bounding box center [680, 490] width 1007 height 29
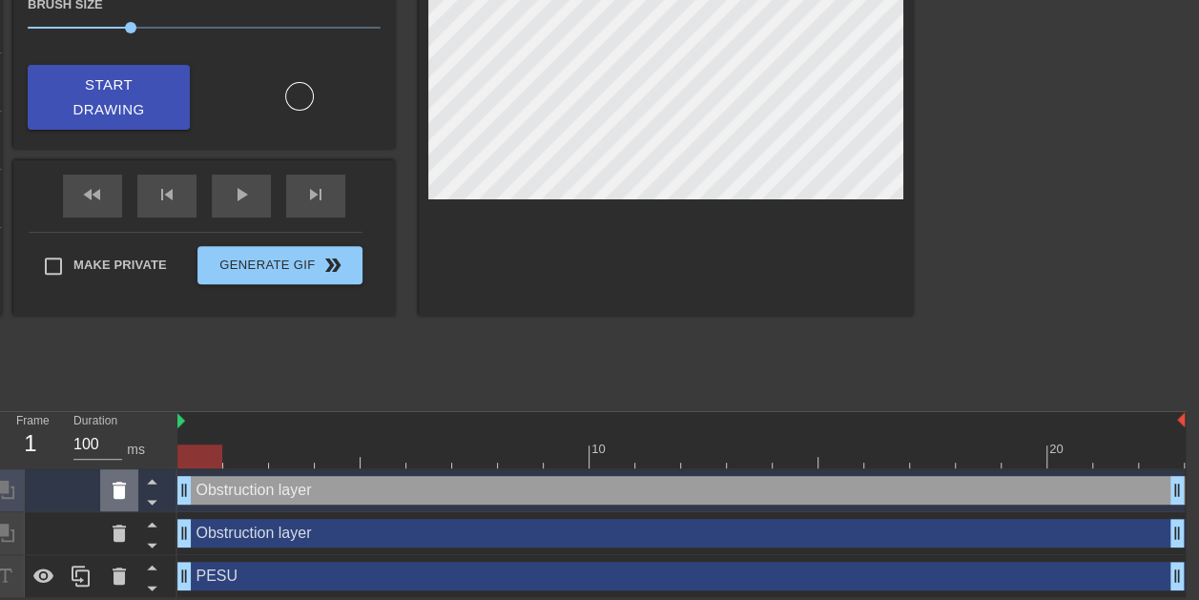
click at [112, 475] on div at bounding box center [119, 490] width 38 height 42
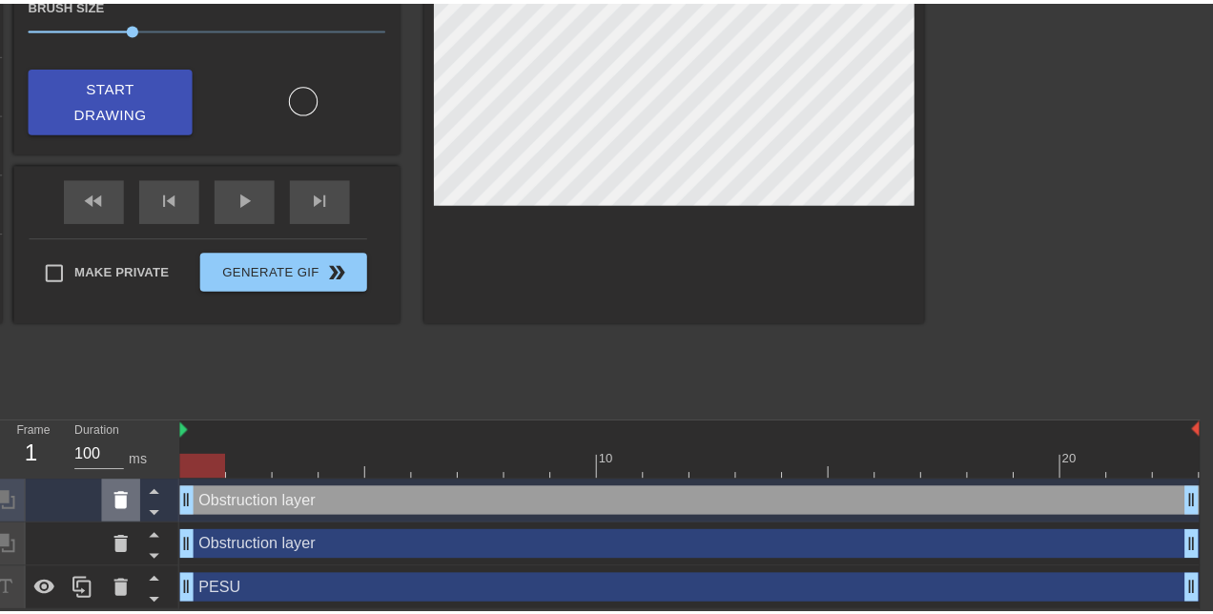
scroll to position [236, 13]
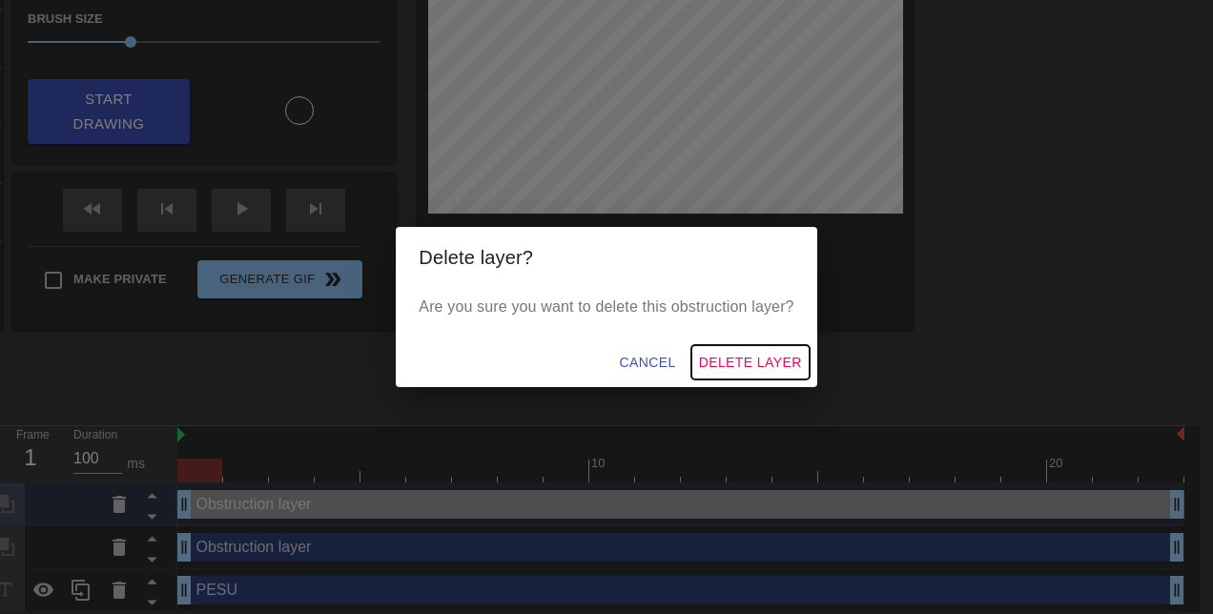
click at [727, 361] on span "Delete Layer" at bounding box center [750, 363] width 103 height 24
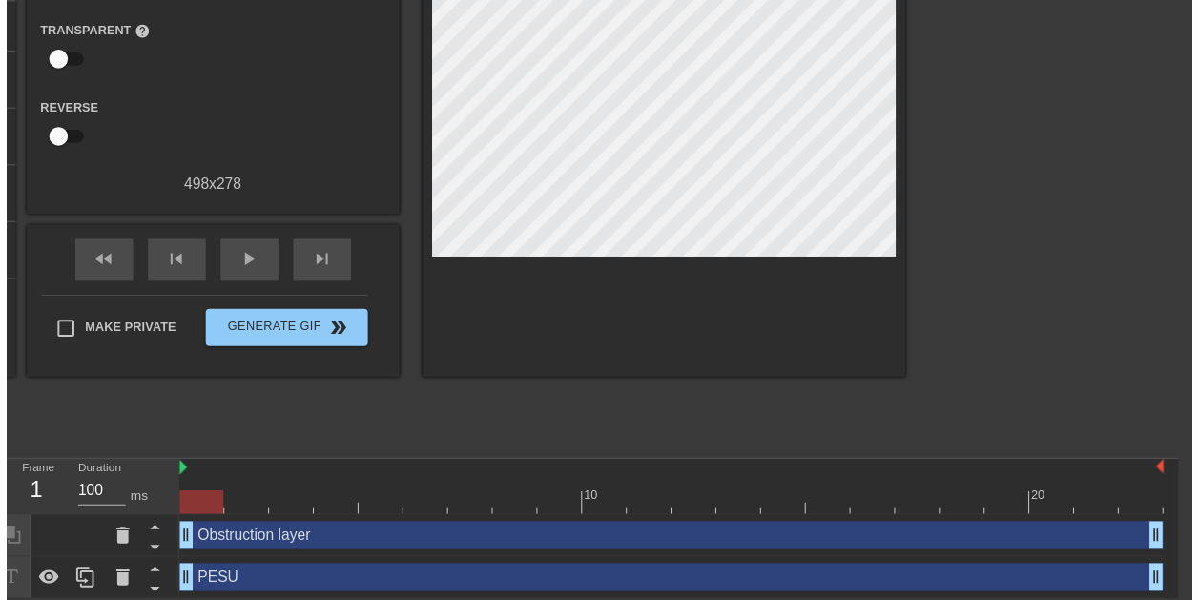
scroll to position [207, 13]
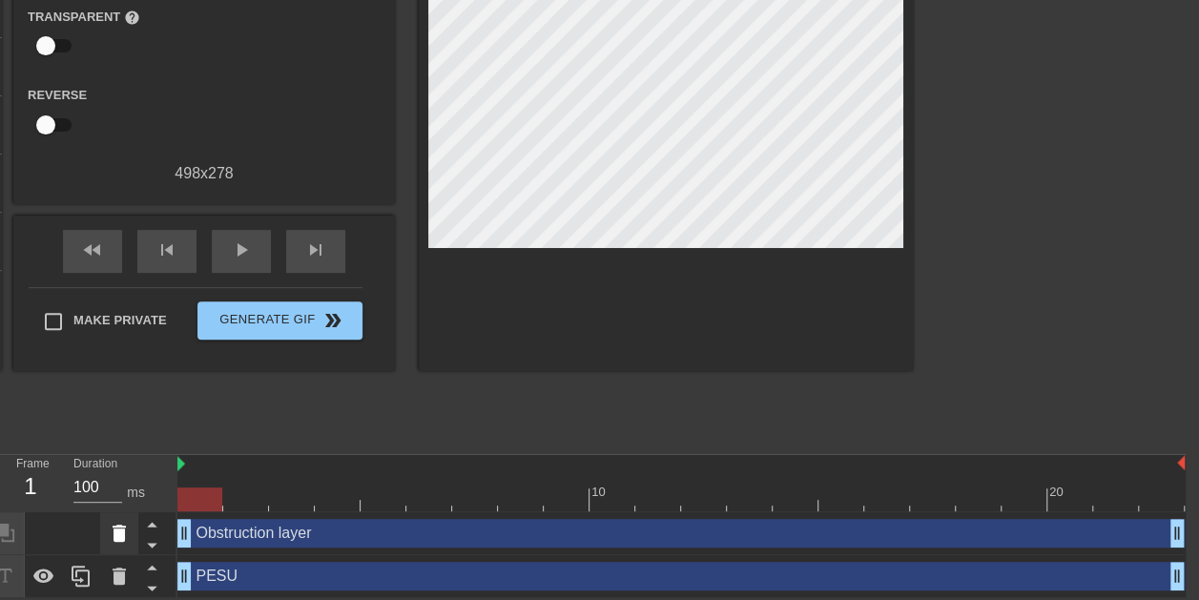
click at [118, 530] on icon at bounding box center [119, 533] width 13 height 17
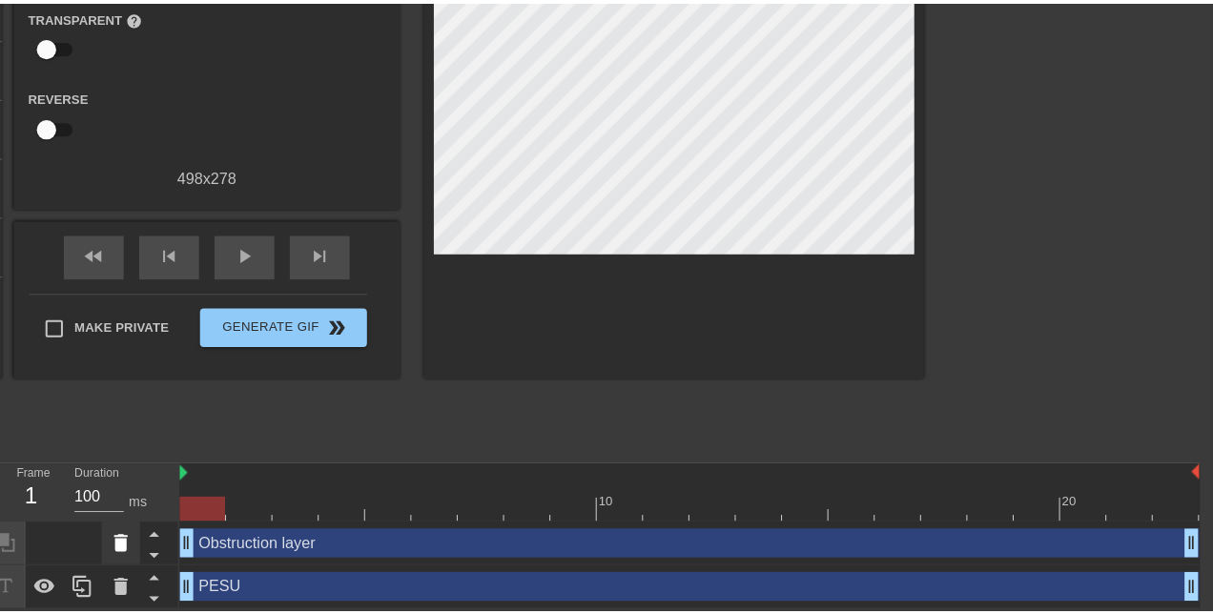
scroll to position [193, 13]
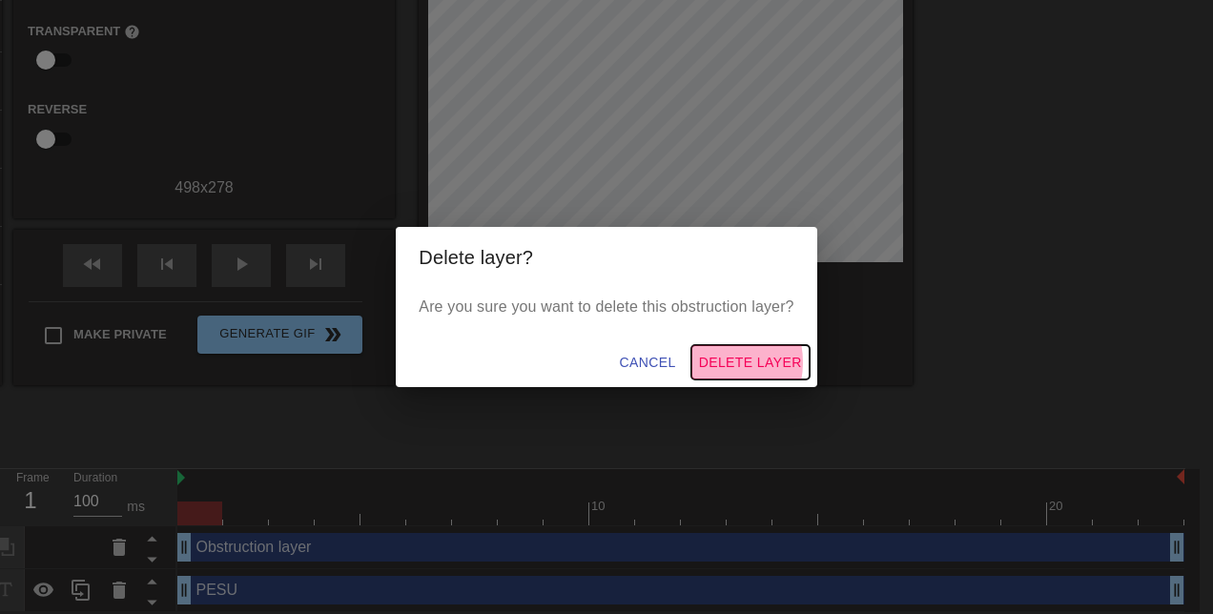
click at [713, 362] on span "Delete Layer" at bounding box center [750, 363] width 103 height 24
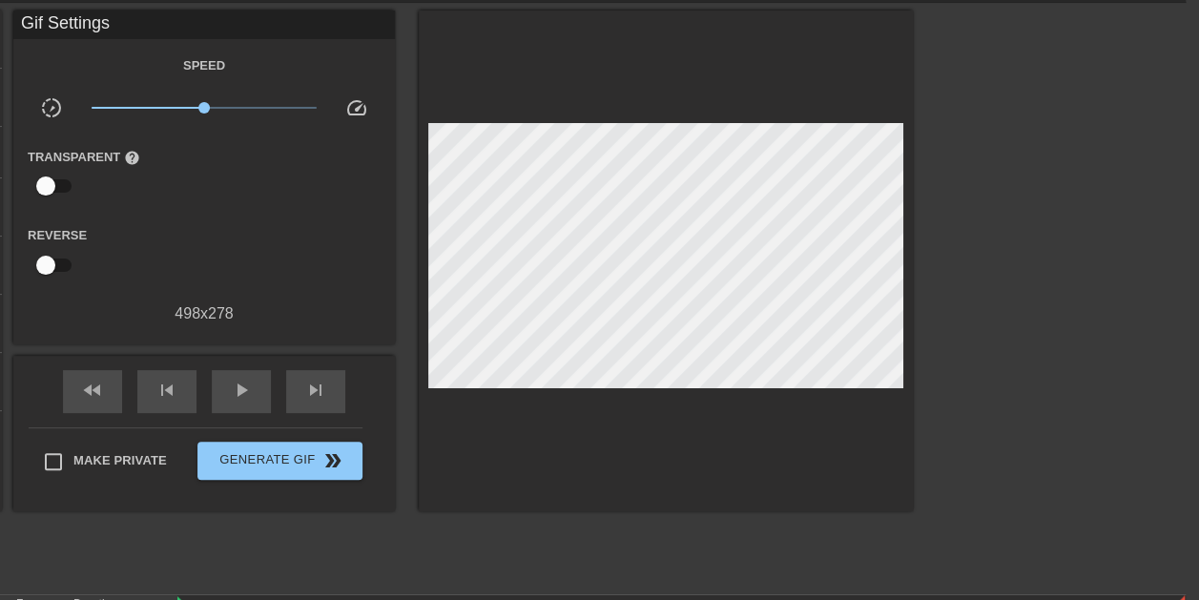
scroll to position [0, 13]
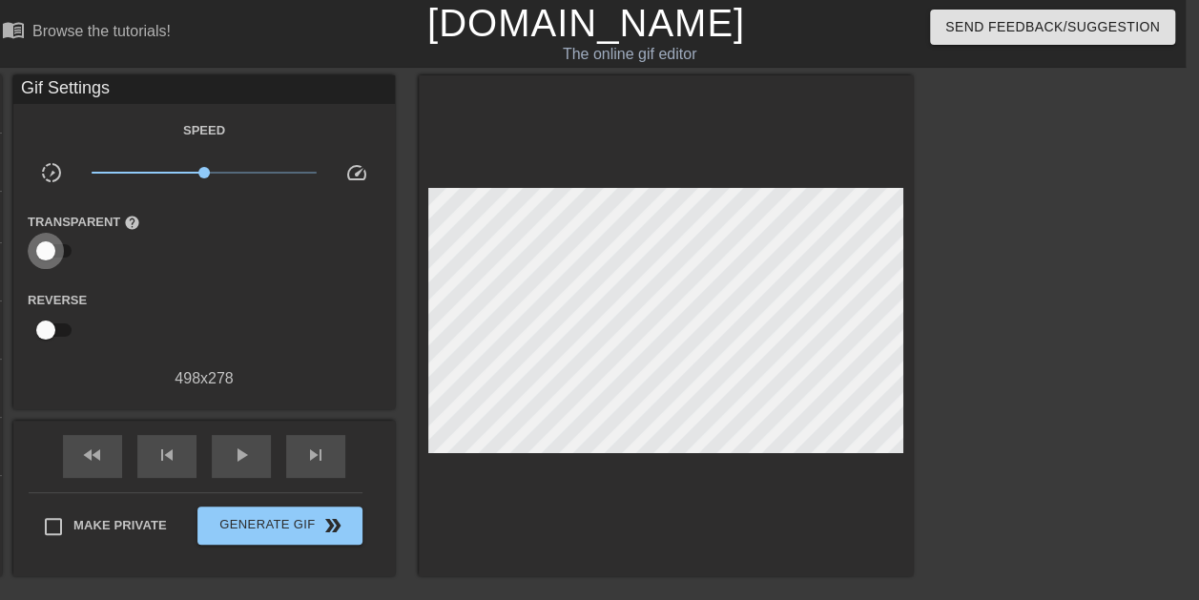
click at [52, 255] on input "checkbox" at bounding box center [45, 251] width 109 height 36
checkbox input "true"
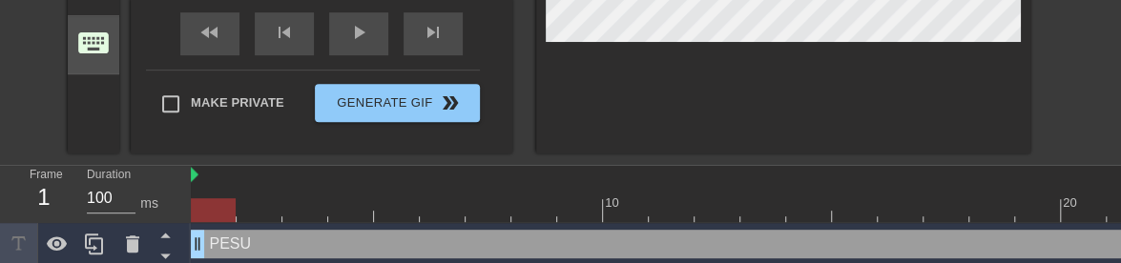
scroll to position [0, 0]
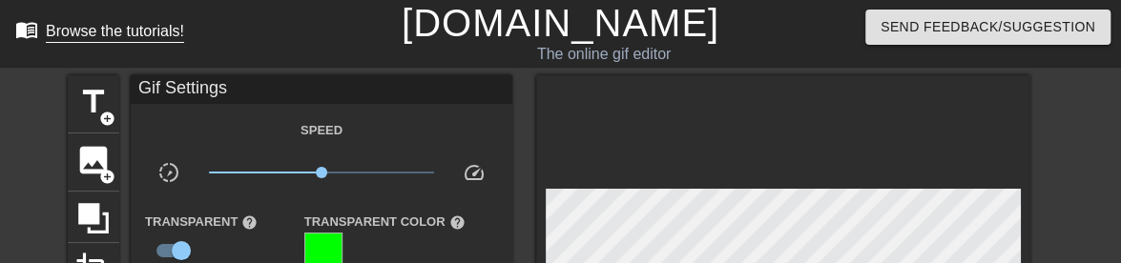
click at [71, 23] on div "Browse the tutorials!" at bounding box center [115, 31] width 138 height 16
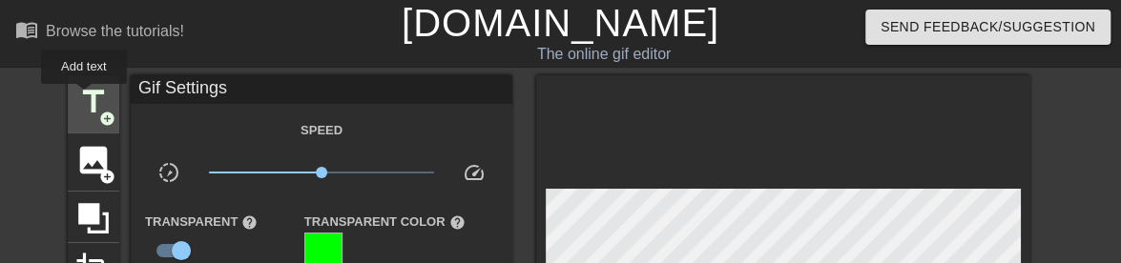
click at [84, 97] on span "title" at bounding box center [93, 102] width 36 height 36
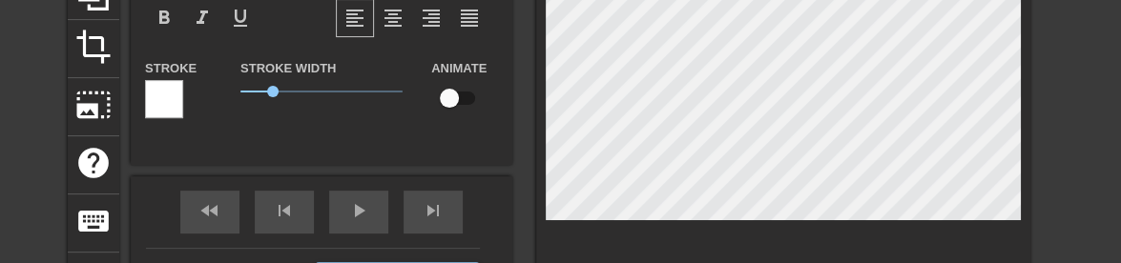
scroll to position [3, 2]
type input "Nw text 9"
type textarea "Nw text 9"
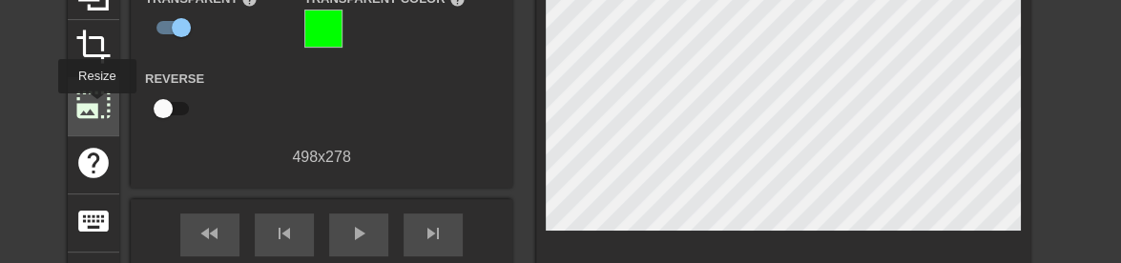
click at [95, 107] on span "photo_size_select_large" at bounding box center [93, 105] width 36 height 36
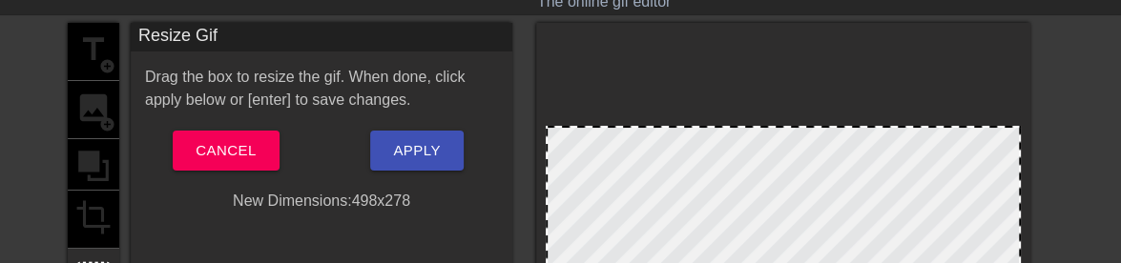
scroll to position [52, 0]
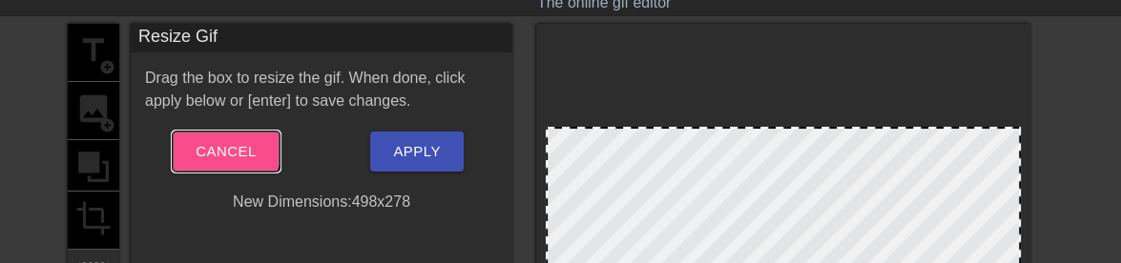
click at [222, 144] on span "Cancel" at bounding box center [226, 151] width 60 height 25
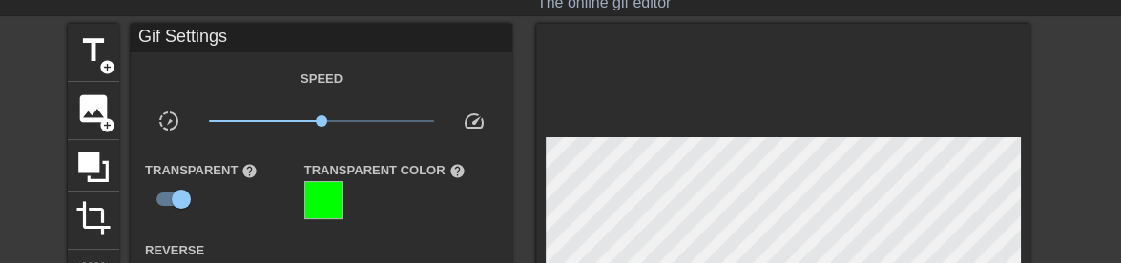
scroll to position [0, 0]
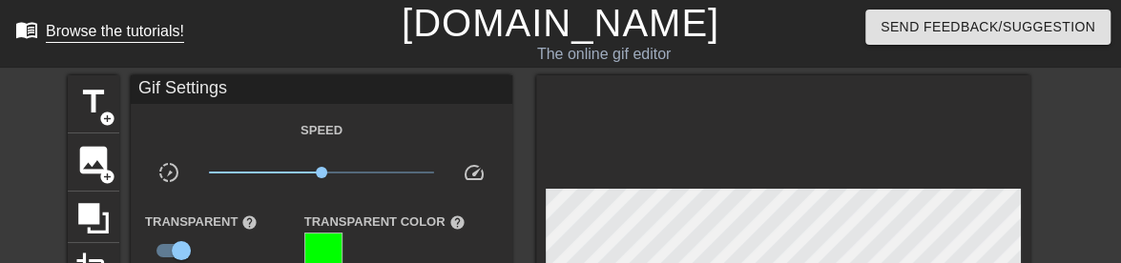
click at [122, 23] on div "Browse the tutorials!" at bounding box center [115, 31] width 138 height 16
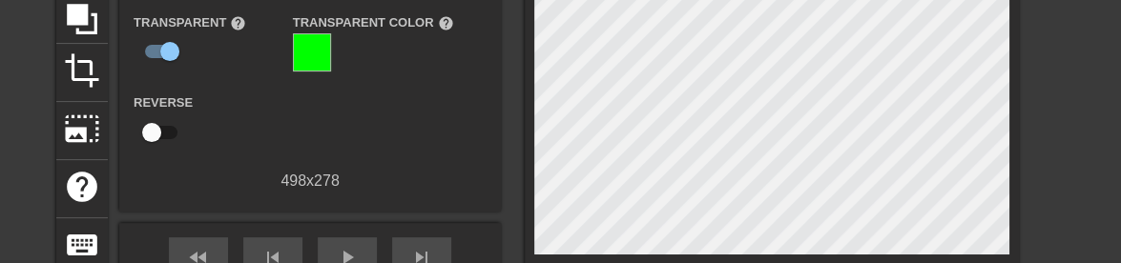
scroll to position [179, 11]
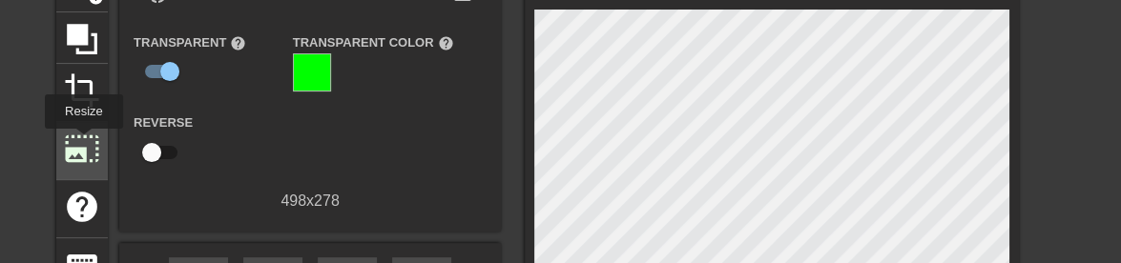
click at [82, 142] on span "photo_size_select_large" at bounding box center [82, 149] width 36 height 36
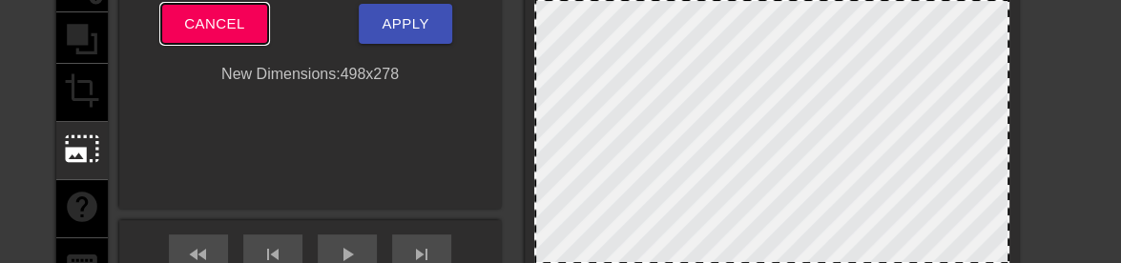
click at [210, 29] on span "Cancel" at bounding box center [214, 23] width 60 height 25
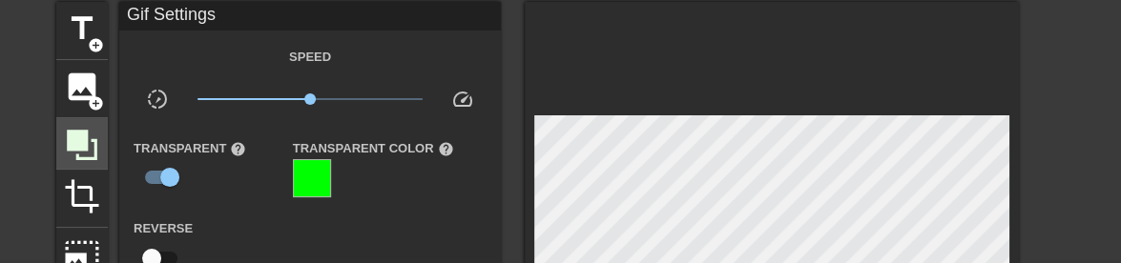
scroll to position [70, 11]
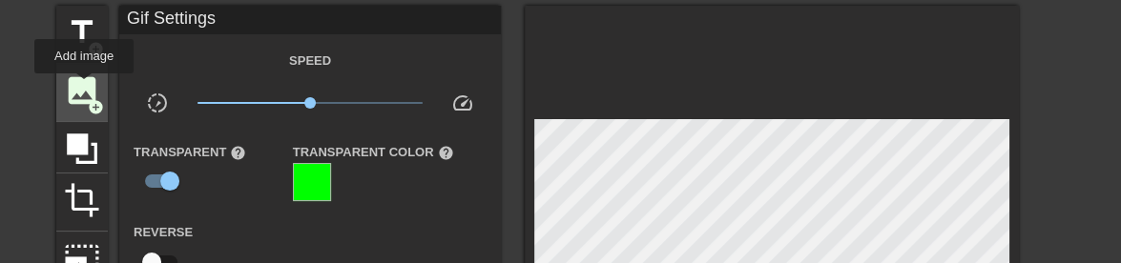
click at [84, 88] on span "image" at bounding box center [82, 90] width 36 height 36
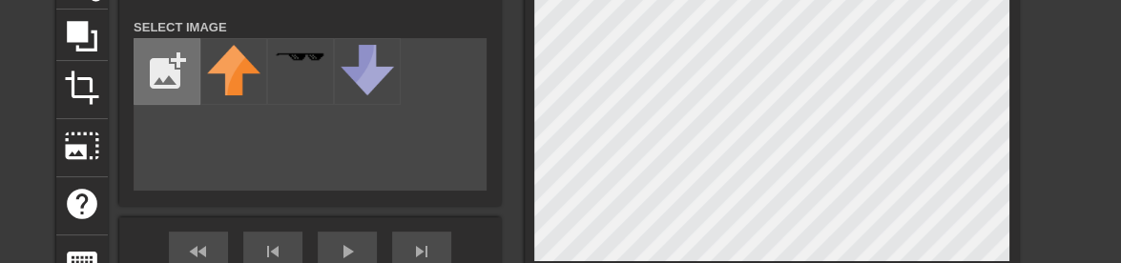
scroll to position [175, 11]
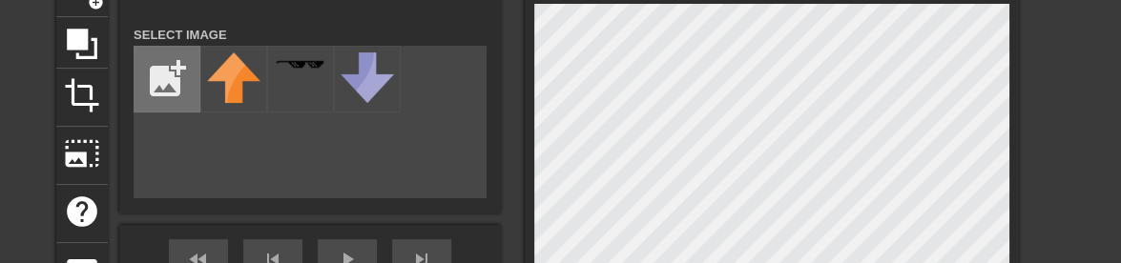
click at [164, 87] on input "file" at bounding box center [166, 79] width 65 height 65
type input "C:\fakepath\cover.png"
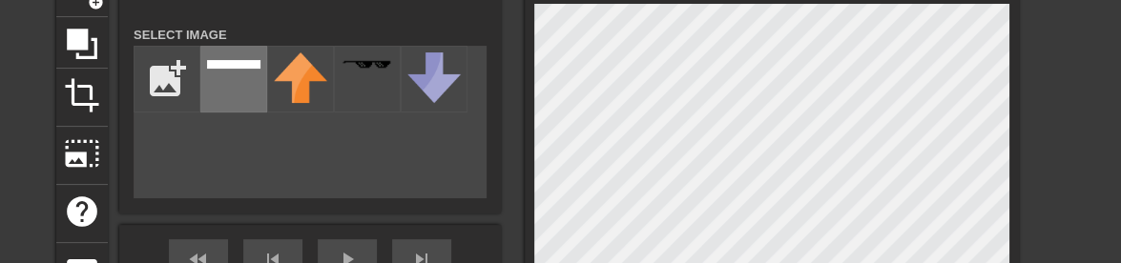
click at [238, 69] on img at bounding box center [233, 64] width 53 height 9
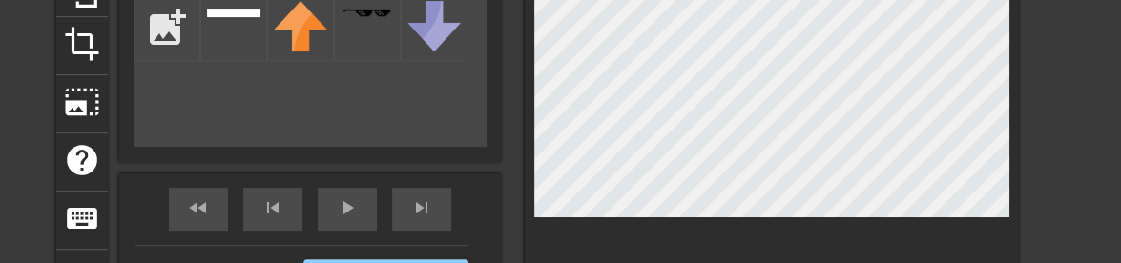
scroll to position [227, 11]
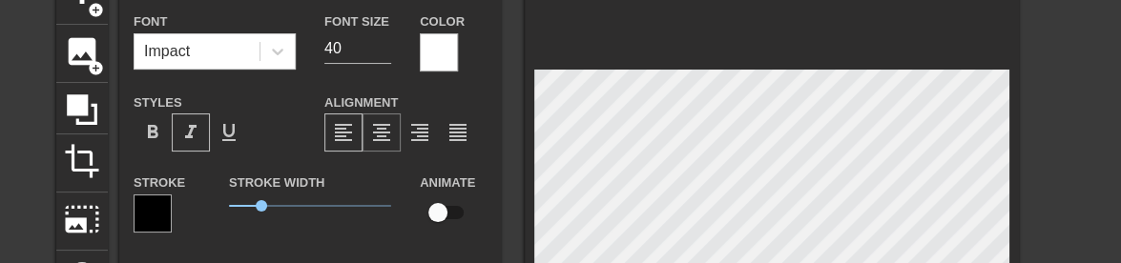
scroll to position [108, 11]
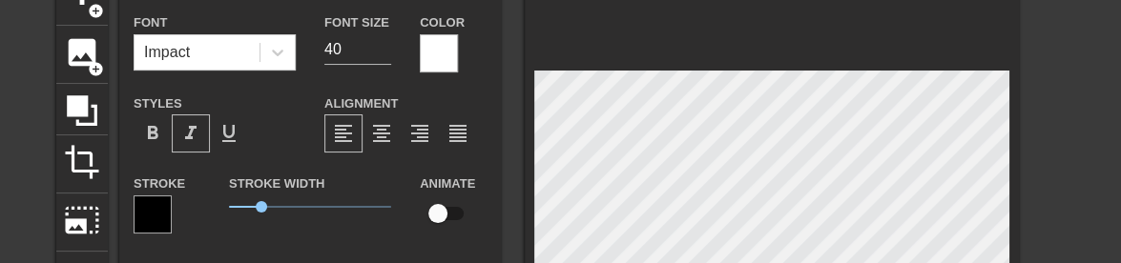
click at [431, 47] on div at bounding box center [439, 53] width 38 height 38
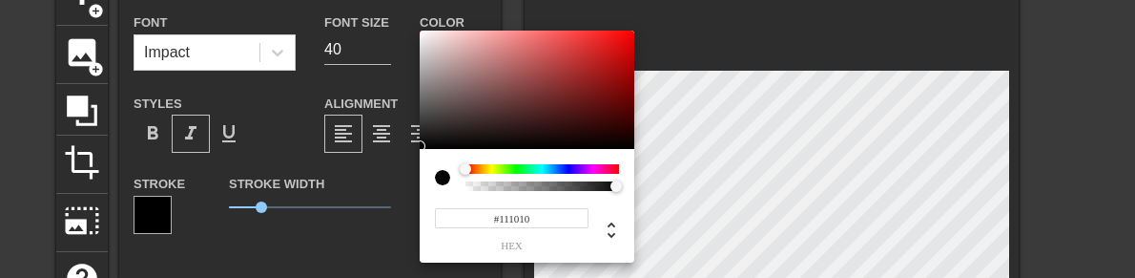
type input "#000000"
drag, startPoint x: 437, startPoint y: 70, endPoint x: 429, endPoint y: 157, distance: 88.1
click at [429, 157] on div "#000000 hex" at bounding box center [527, 147] width 215 height 232
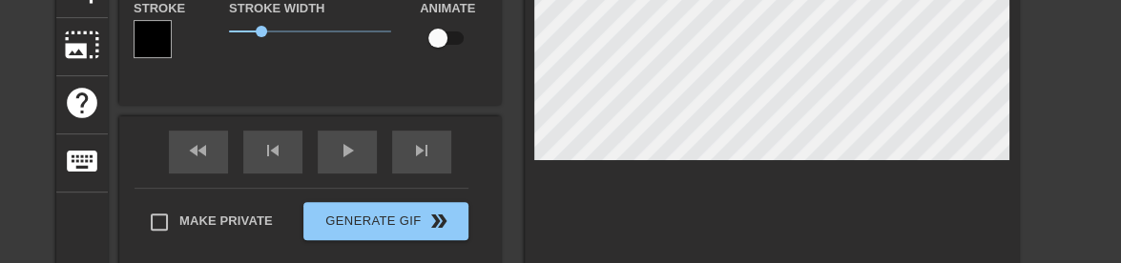
scroll to position [451, 11]
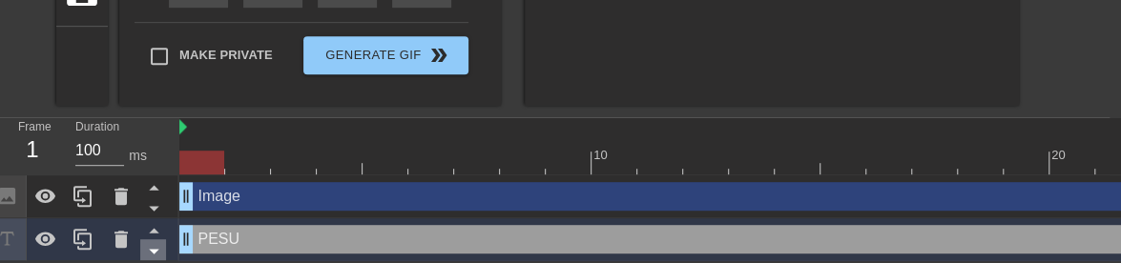
drag, startPoint x: 156, startPoint y: 200, endPoint x: 159, endPoint y: 241, distance: 41.1
click at [159, 241] on div at bounding box center [84, 218] width 191 height 86
drag, startPoint x: 191, startPoint y: 237, endPoint x: 187, endPoint y: 196, distance: 42.1
click at [187, 196] on div "Image drag_handle drag_handle PESU drag_handle drag_handle" at bounding box center [644, 218] width 930 height 86
click at [151, 191] on icon at bounding box center [154, 187] width 24 height 24
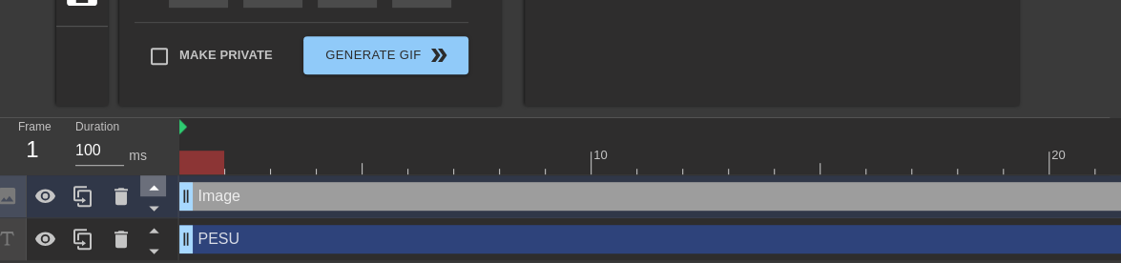
click at [155, 190] on icon at bounding box center [154, 188] width 10 height 5
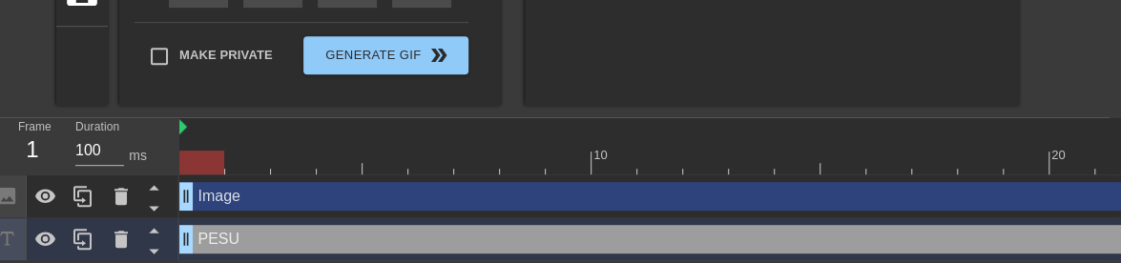
drag, startPoint x: 314, startPoint y: 234, endPoint x: 313, endPoint y: 176, distance: 57.2
click at [313, 176] on div "Image drag_handle drag_handle PESU drag_handle drag_handle" at bounding box center [644, 218] width 930 height 86
drag, startPoint x: 261, startPoint y: 235, endPoint x: 273, endPoint y: 212, distance: 25.6
click at [273, 212] on div "Image drag_handle drag_handle PESU drag_handle drag_handle" at bounding box center [644, 218] width 930 height 86
click at [152, 229] on icon at bounding box center [154, 230] width 24 height 24
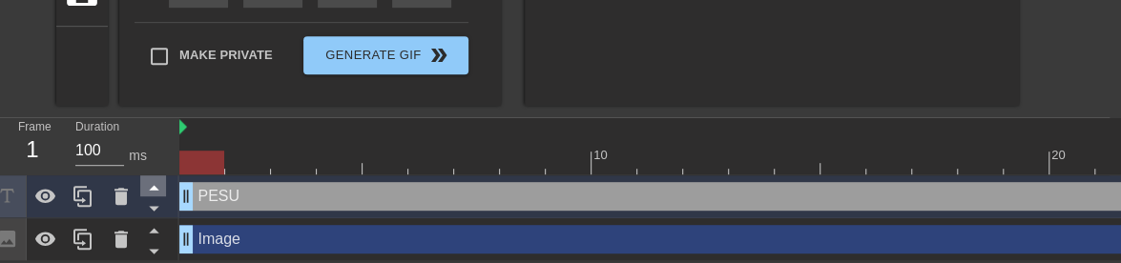
click at [152, 229] on icon at bounding box center [154, 230] width 24 height 24
click at [153, 229] on icon at bounding box center [154, 230] width 24 height 24
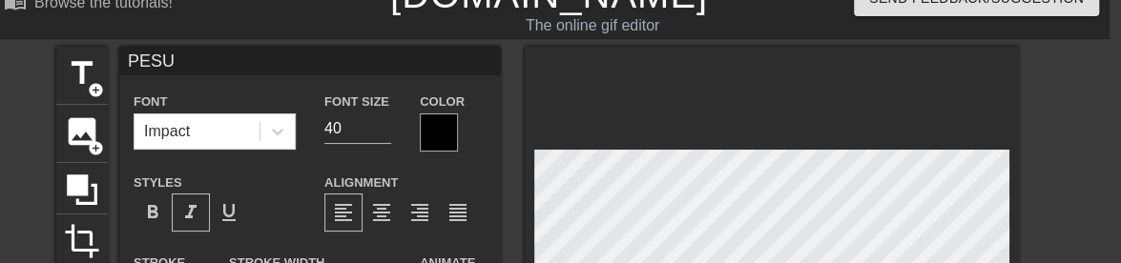
scroll to position [31, 11]
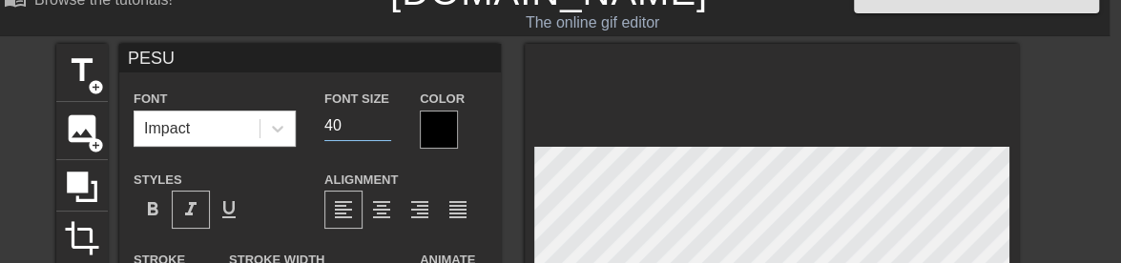
click at [348, 128] on input "40" at bounding box center [357, 126] width 67 height 31
click at [383, 131] on input "39" at bounding box center [357, 126] width 67 height 31
click at [383, 131] on input "38" at bounding box center [357, 126] width 67 height 31
click at [383, 131] on input "37" at bounding box center [357, 126] width 67 height 31
click at [383, 131] on input "36" at bounding box center [357, 126] width 67 height 31
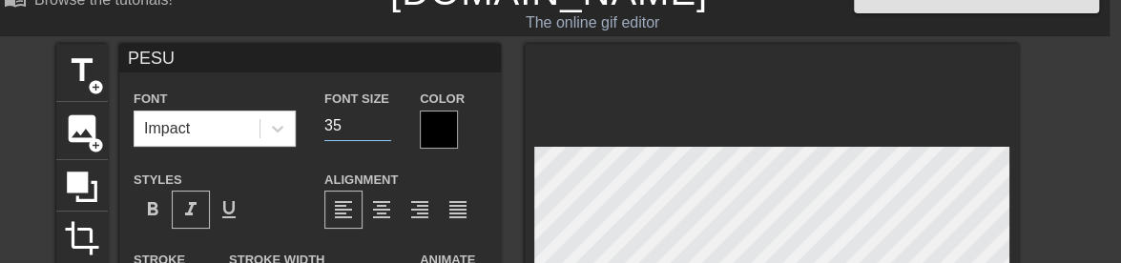
click at [383, 131] on input "35" at bounding box center [357, 126] width 67 height 31
type input "34"
click at [383, 131] on input "34" at bounding box center [357, 126] width 67 height 31
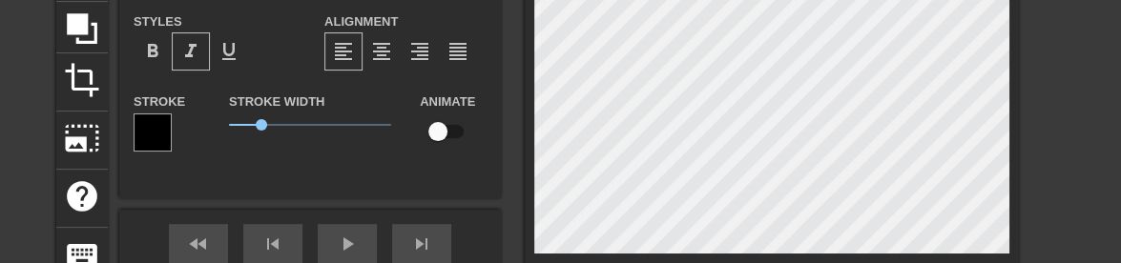
scroll to position [188, 11]
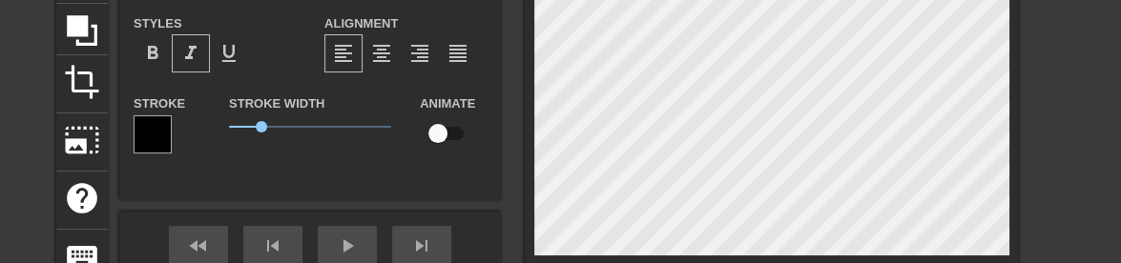
click at [151, 135] on div at bounding box center [153, 134] width 38 height 38
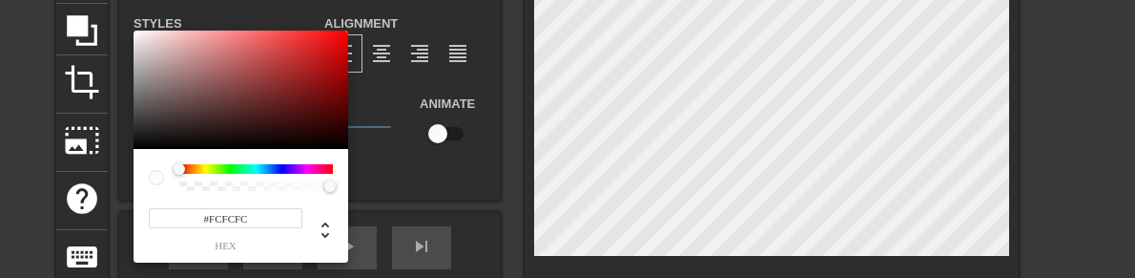
type input "#FEFEFE"
drag, startPoint x: 208, startPoint y: 124, endPoint x: 129, endPoint y: 31, distance: 121.8
click at [129, 31] on div "#FEFEFE hex" at bounding box center [567, 139] width 1135 height 278
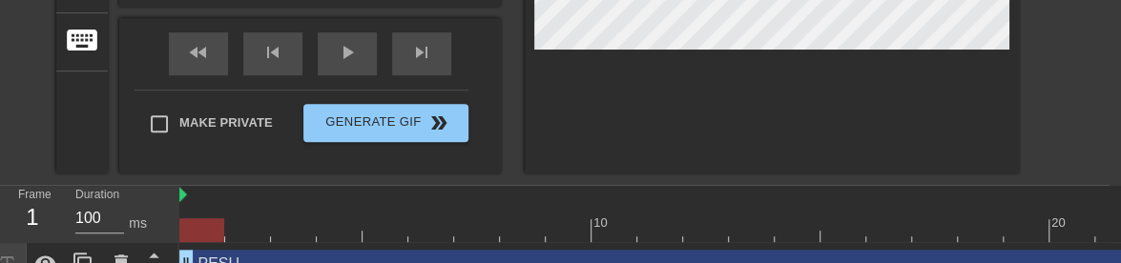
scroll to position [413, 11]
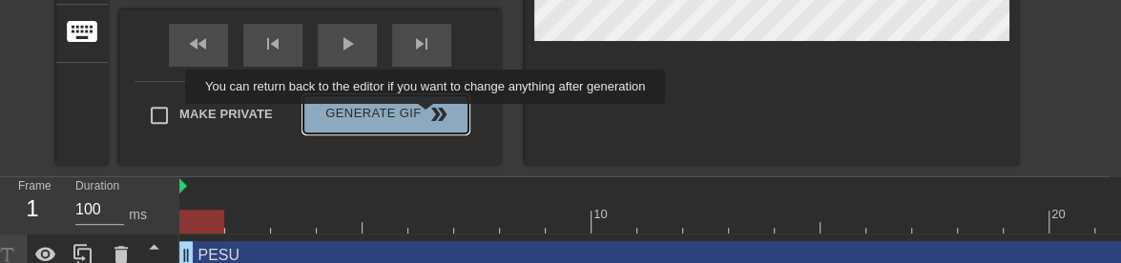
click at [427, 117] on span "double_arrow" at bounding box center [438, 114] width 23 height 23
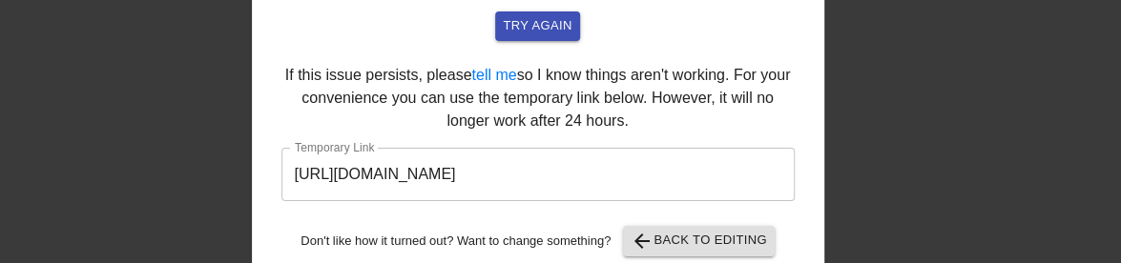
scroll to position [158, 11]
click at [512, 161] on input "[URL][DOMAIN_NAME]" at bounding box center [537, 174] width 513 height 53
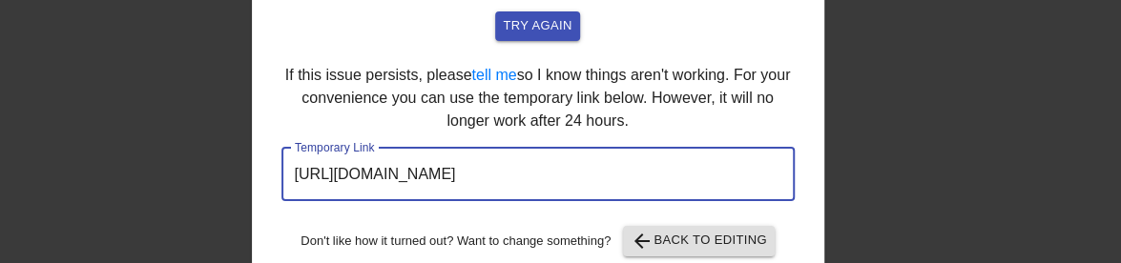
click at [512, 161] on input "[URL][DOMAIN_NAME]" at bounding box center [537, 174] width 513 height 53
